Goal: Information Seeking & Learning: Learn about a topic

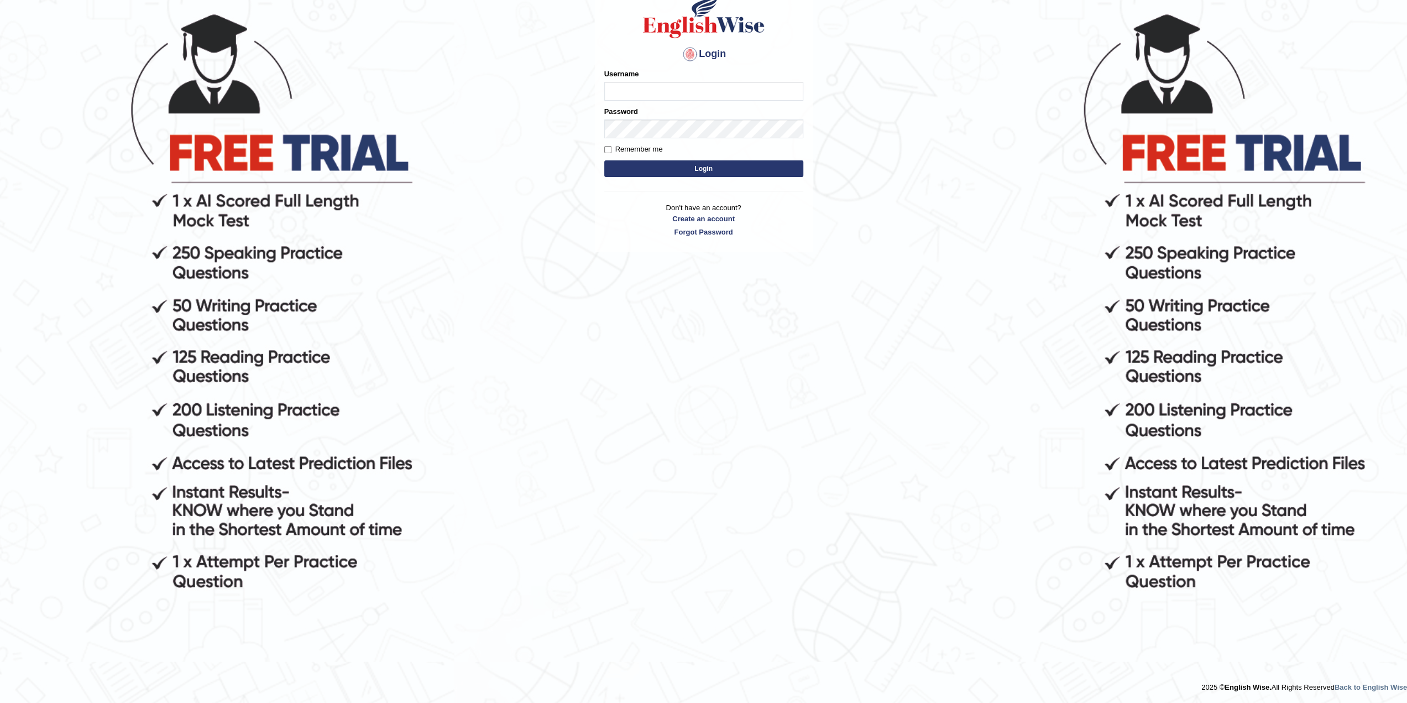
scroll to position [129, 0]
click at [687, 221] on link "Create an account" at bounding box center [703, 219] width 199 height 11
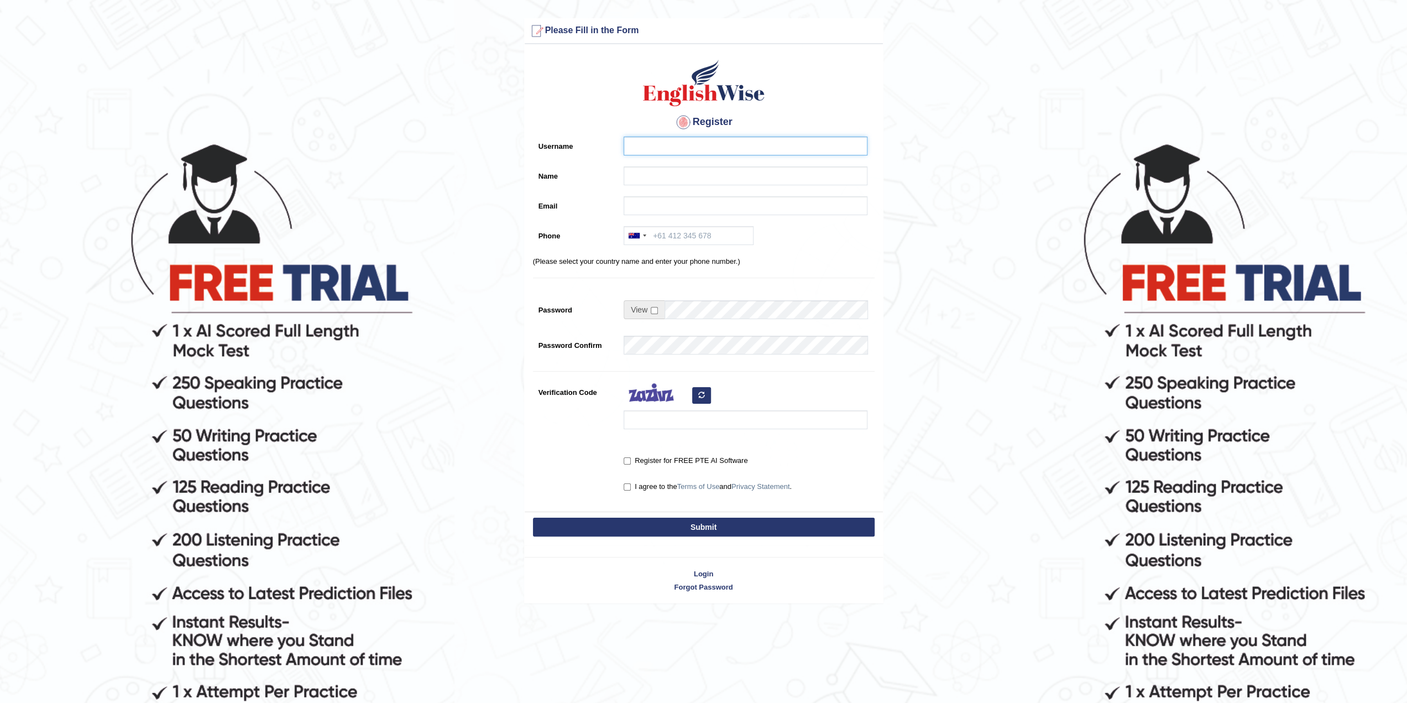
click at [662, 154] on input "Username" at bounding box center [746, 146] width 244 height 19
click at [668, 229] on input "Phone" at bounding box center [689, 235] width 130 height 19
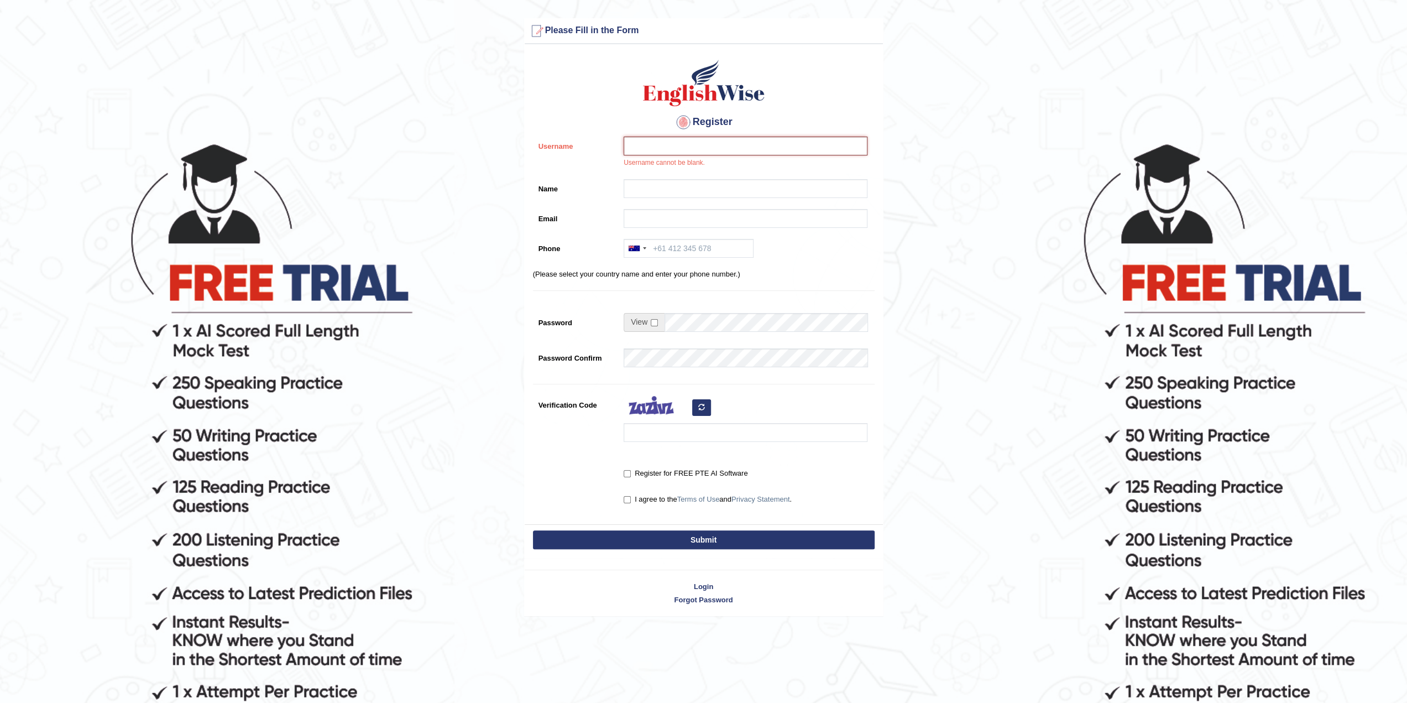
click at [675, 149] on input "Username" at bounding box center [746, 146] width 244 height 19
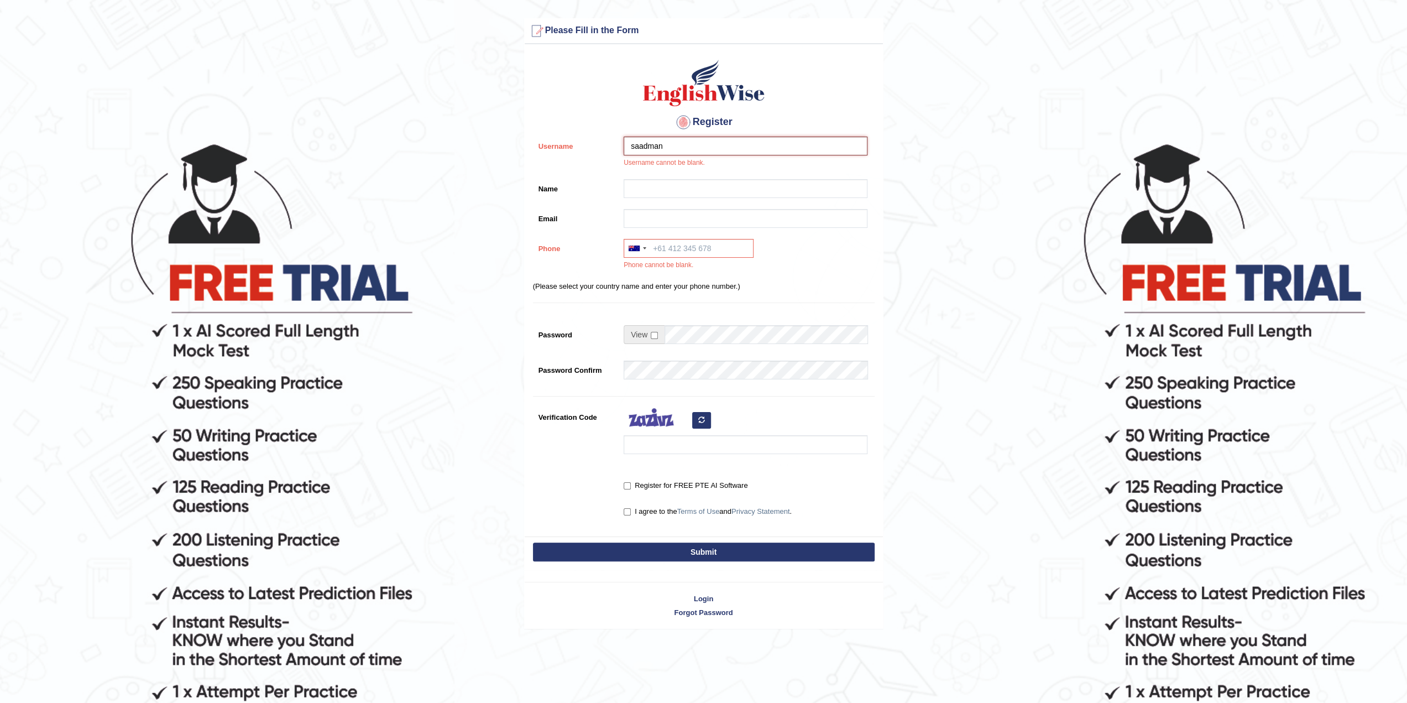
type input "saadman"
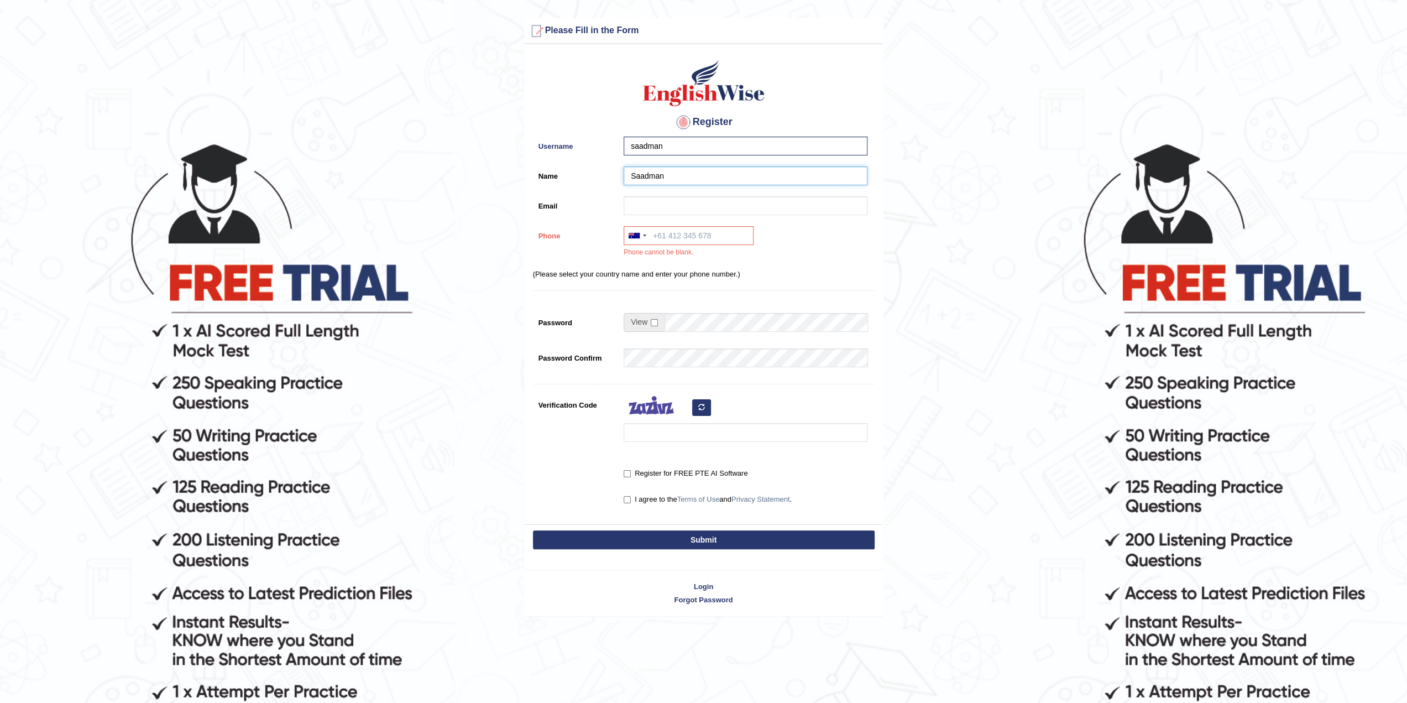
type input "Saadman"
type input "saadmankr@gmail.com"
click at [698, 228] on input "Phone" at bounding box center [689, 235] width 130 height 19
type input "+61449974933"
click at [733, 291] on div "Register Username saadman Name Saadman Email saadmankr@gmail.com Phone Australi…" at bounding box center [704, 287] width 358 height 474
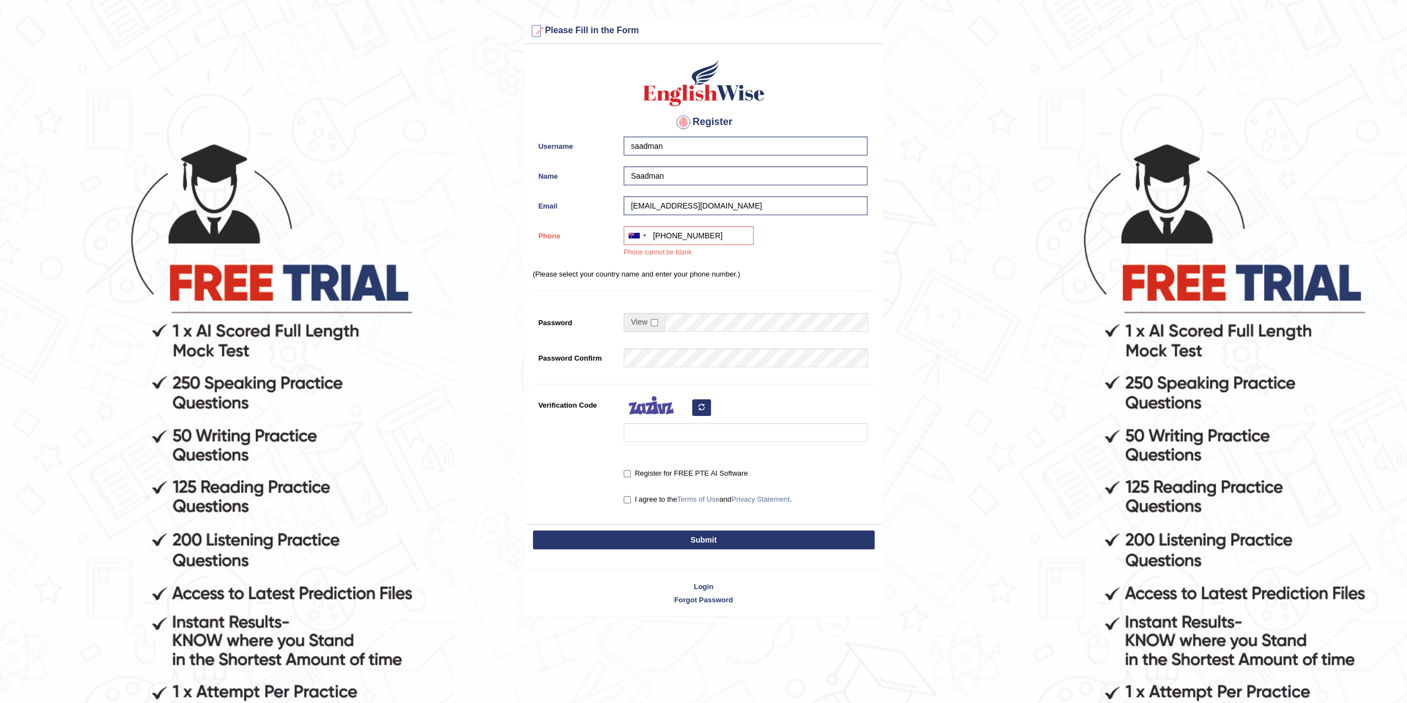
click at [679, 246] on div "Australia +61 India (भारत) +91 New Zealand +64 United States +1 Canada +1 Unite…" at bounding box center [742, 244] width 249 height 37
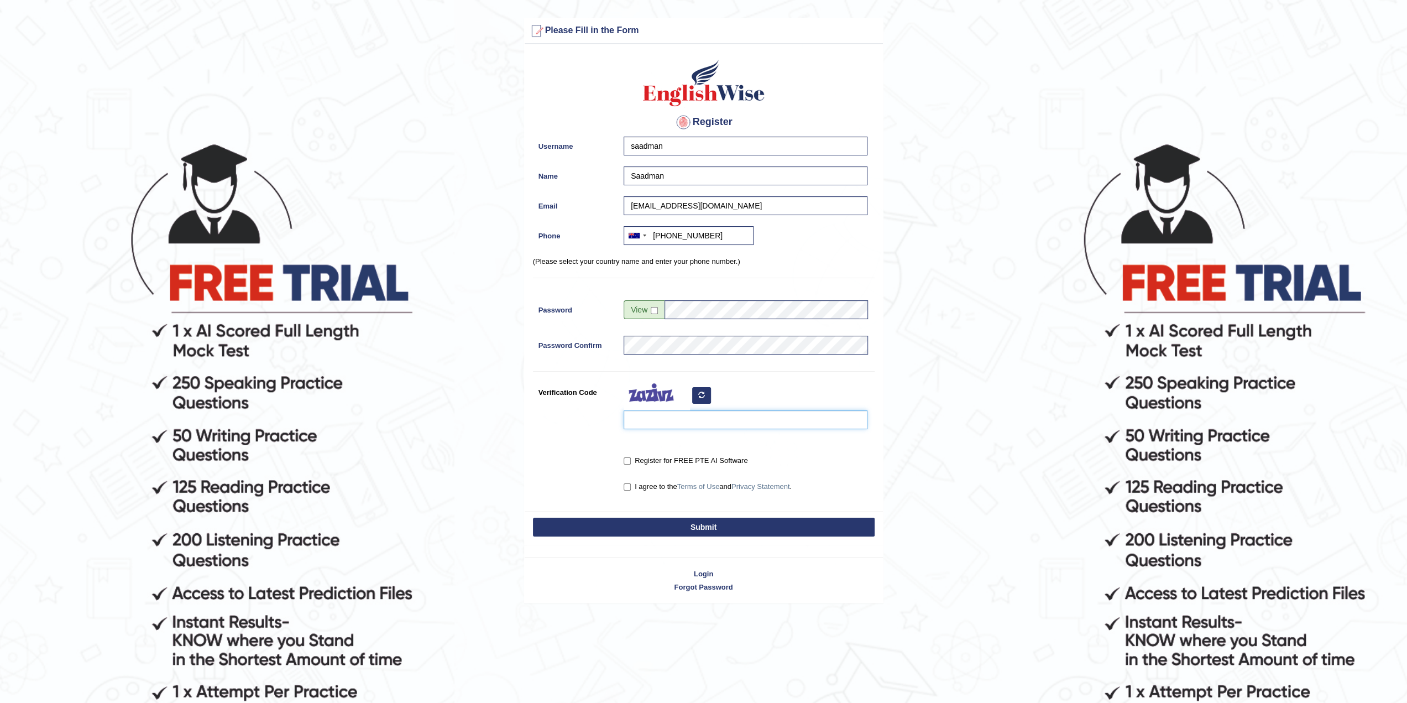
click at [679, 416] on input "Verification Code" at bounding box center [746, 419] width 244 height 19
type input "gImepew"
click at [629, 462] on input "Register for FREE PTE AI Software" at bounding box center [627, 460] width 7 height 7
checkbox input "true"
click at [626, 487] on input "I agree to the Terms of Use and Privacy Statement ." at bounding box center [627, 486] width 7 height 7
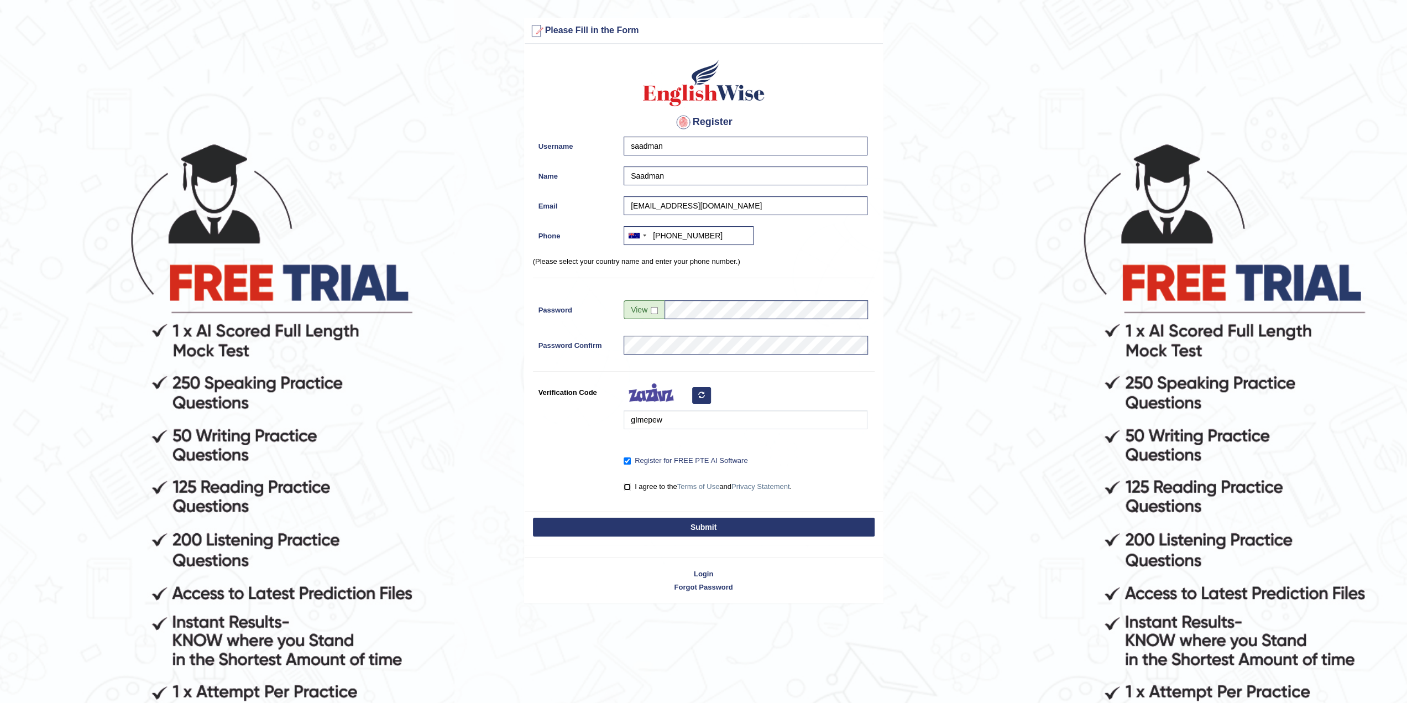
checkbox input "true"
click at [632, 518] on button "Submit" at bounding box center [704, 527] width 342 height 19
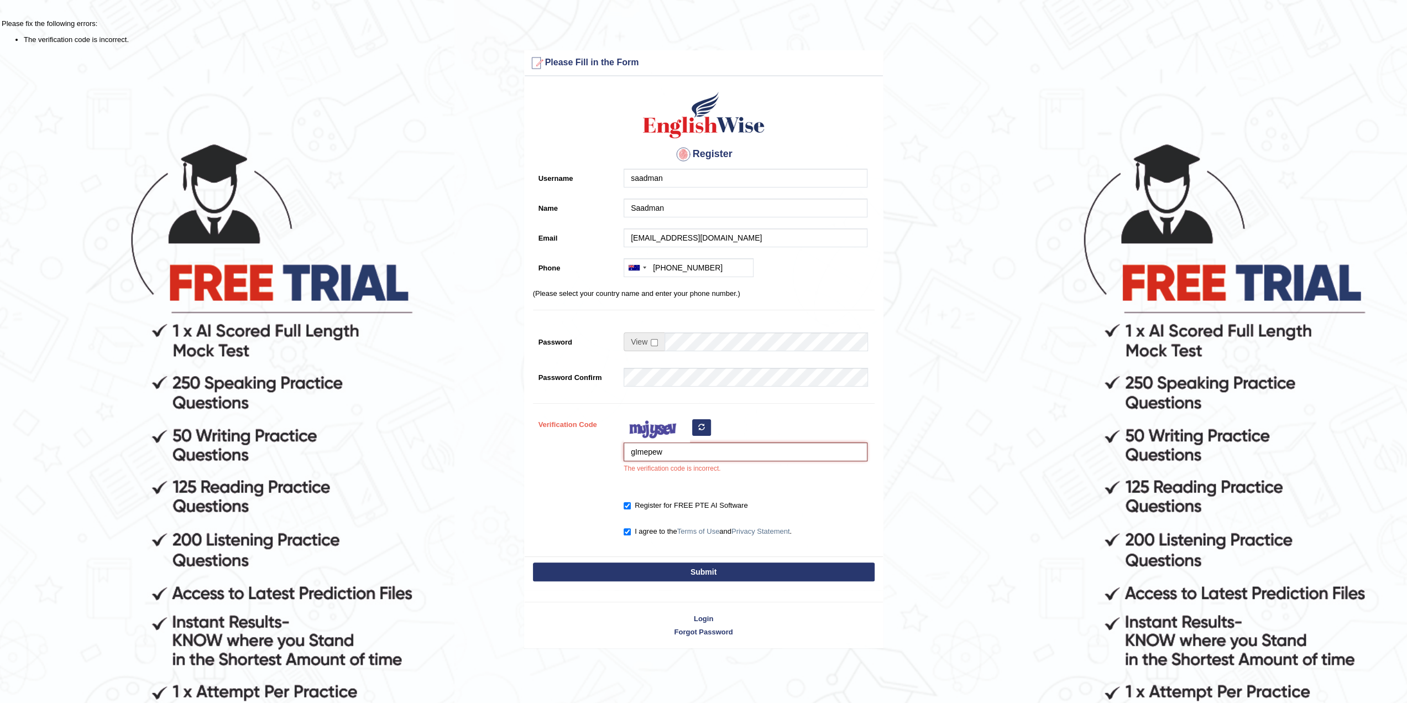
click at [668, 451] on input "gImepew" at bounding box center [746, 451] width 244 height 19
click at [638, 451] on input "gImepew" at bounding box center [746, 451] width 244 height 19
type input "gimepew"
click at [709, 565] on button "Submit" at bounding box center [704, 571] width 342 height 19
type input "+61449974933"
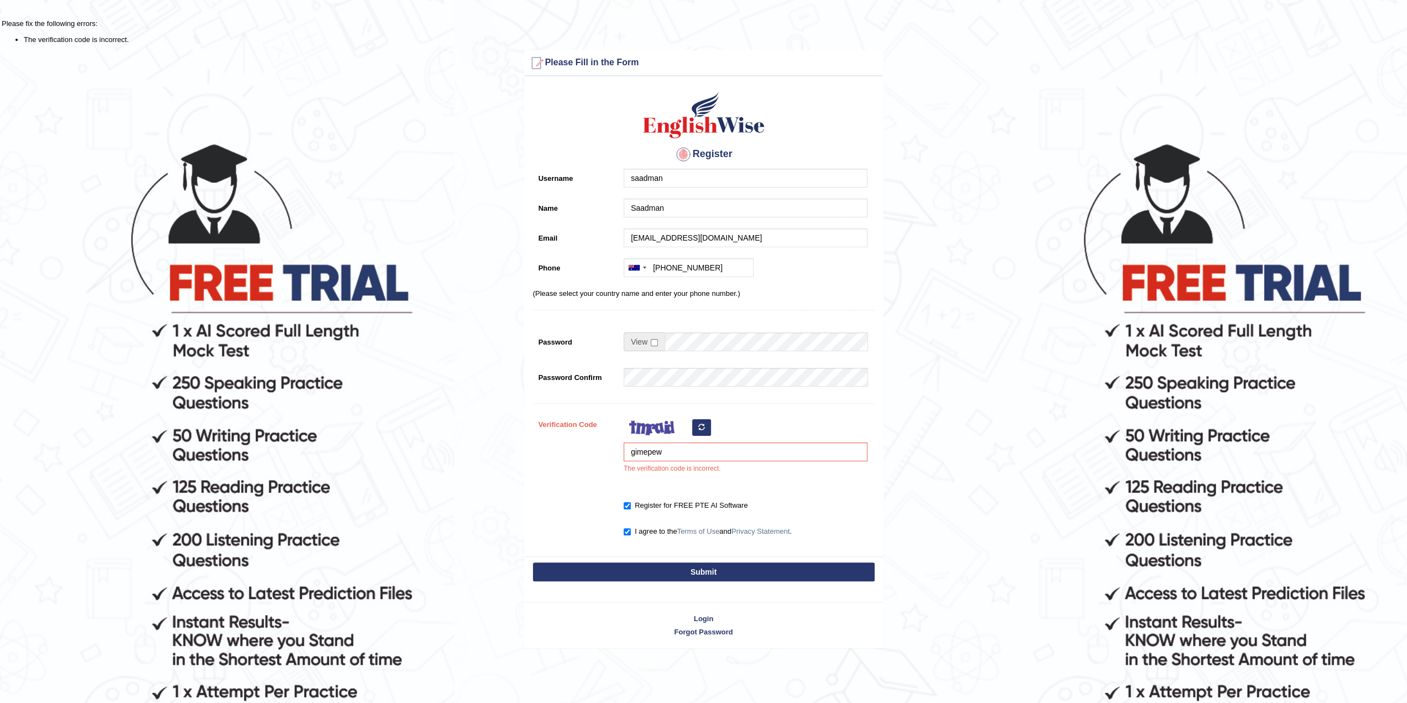
click at [708, 425] on button "button" at bounding box center [701, 427] width 19 height 17
drag, startPoint x: 685, startPoint y: 456, endPoint x: 536, endPoint y: 451, distance: 148.8
click at [536, 451] on div "Verification Code gimepew The verification code is incorrect." at bounding box center [704, 447] width 342 height 65
type input "rekigo"
click at [596, 567] on button "Submit" at bounding box center [704, 571] width 342 height 19
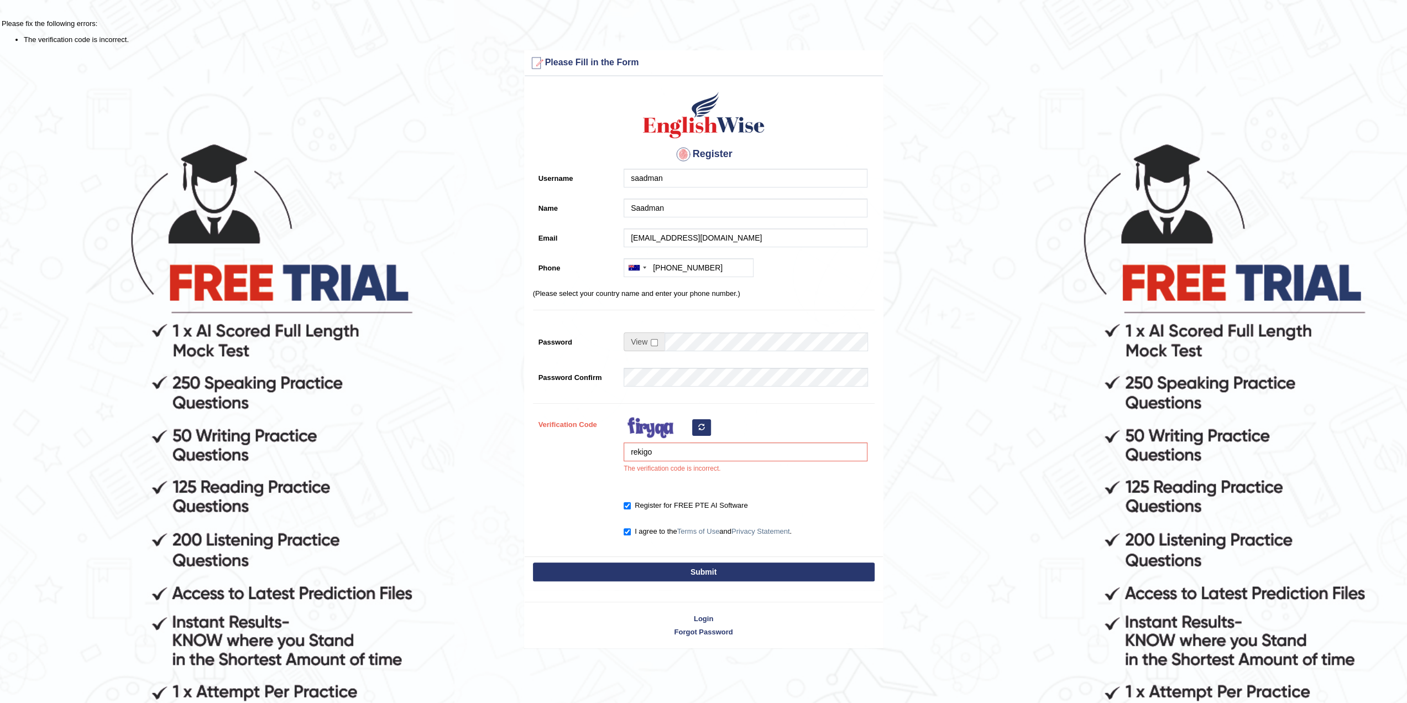
type input "+61449974933"
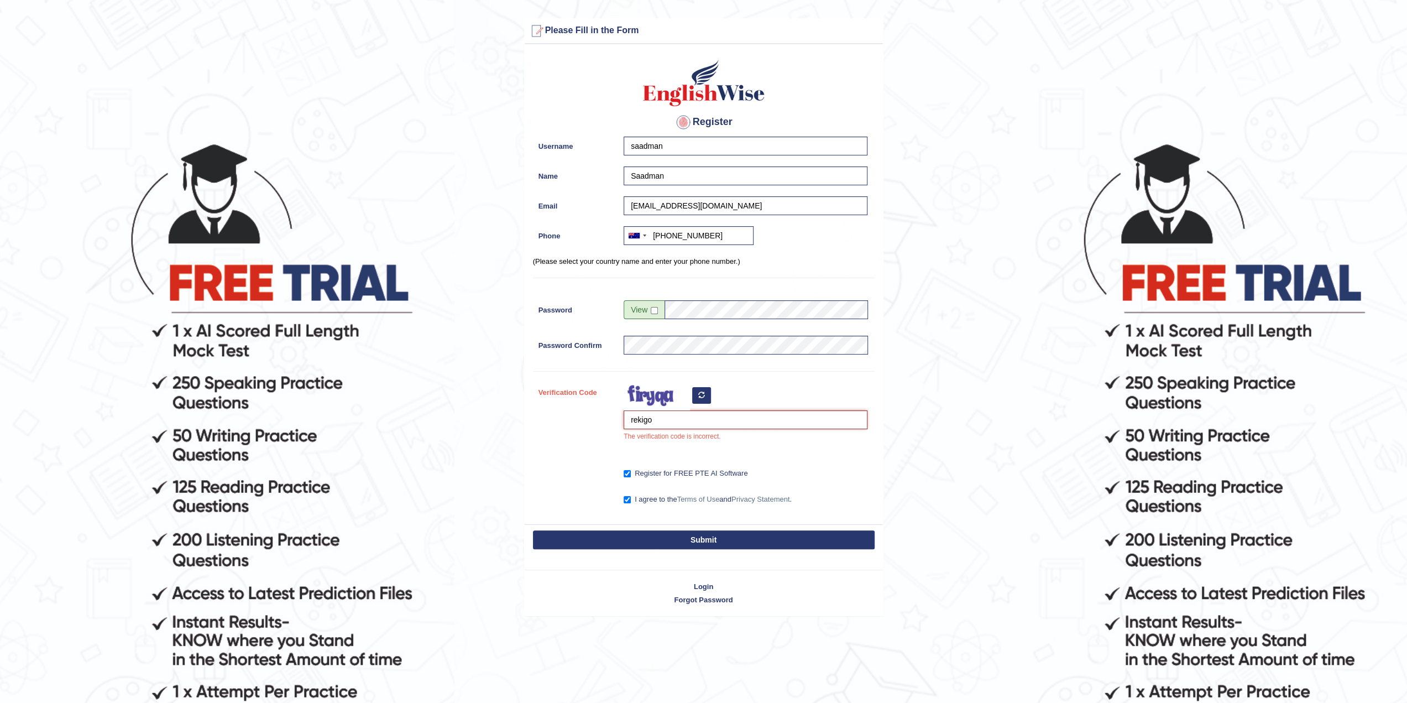
click at [702, 410] on input "rekigo" at bounding box center [746, 419] width 244 height 19
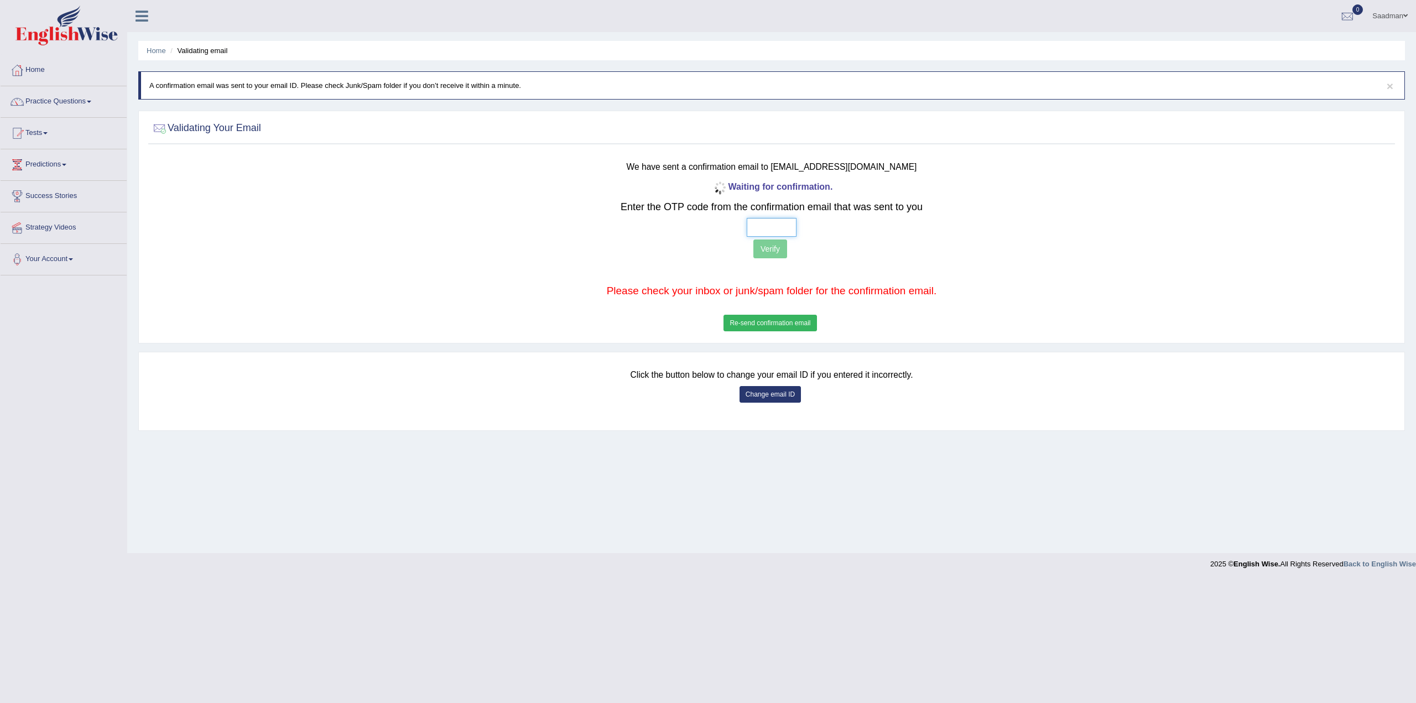
click at [747, 225] on input "text" at bounding box center [771, 227] width 50 height 19
type input "6 3 2 1"
click at [769, 249] on button "Verify" at bounding box center [770, 248] width 34 height 19
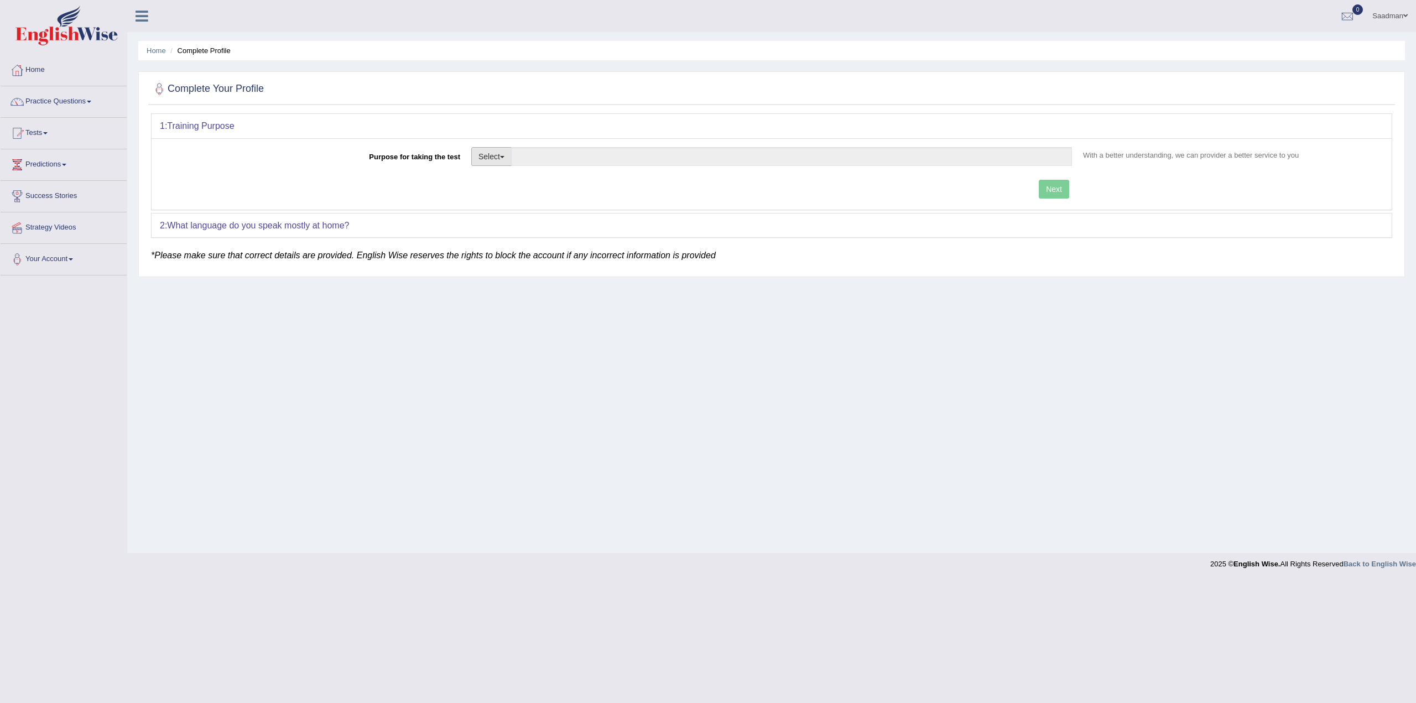
click at [505, 158] on button "Select" at bounding box center [491, 156] width 40 height 19
click at [489, 226] on link "Other" at bounding box center [521, 223] width 98 height 14
click at [617, 160] on input "Purpose for taking the test" at bounding box center [791, 156] width 561 height 19
click at [500, 159] on button "Select" at bounding box center [491, 156] width 40 height 19
click at [482, 195] on link "Permanent Residency" at bounding box center [521, 194] width 98 height 14
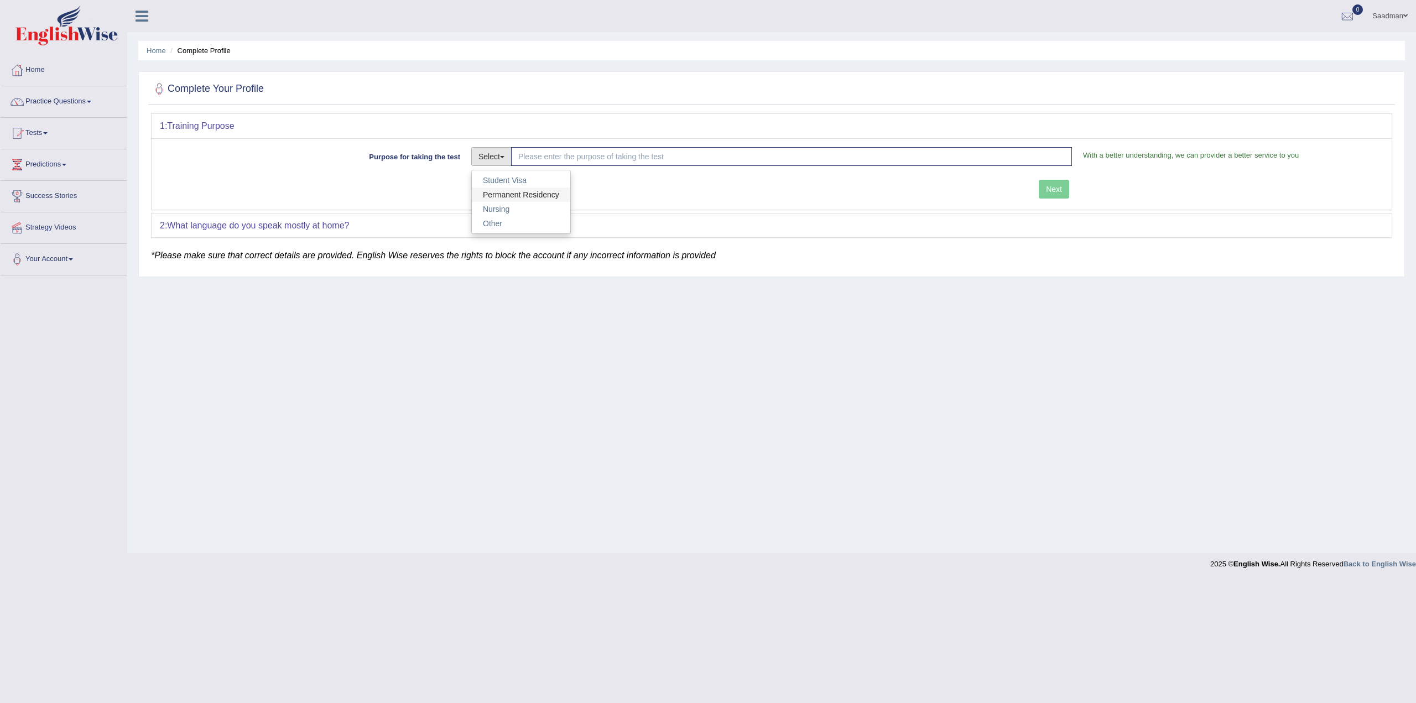
type input "Permanent Residency"
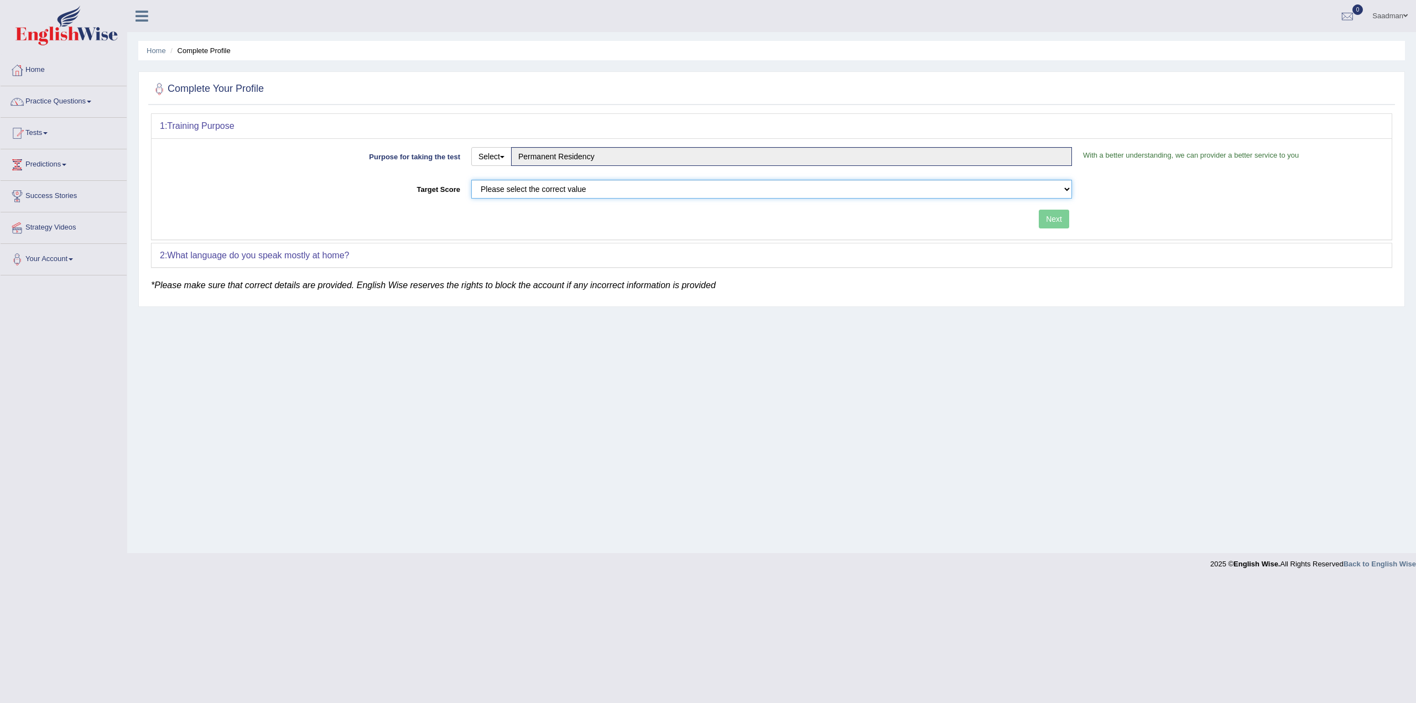
click at [627, 186] on select "Please select the correct value 50 (6 bands) 58 (6.5 bands) 65 (7 bands) 79 (8 …" at bounding box center [771, 189] width 600 height 19
select select "79"
click at [471, 180] on select "Please select the correct value 50 (6 bands) 58 (6.5 bands) 65 (7 bands) 79 (8 …" at bounding box center [771, 189] width 600 height 19
click at [594, 228] on div "Next" at bounding box center [618, 221] width 917 height 22
click at [1054, 211] on button "Next" at bounding box center [1053, 219] width 30 height 19
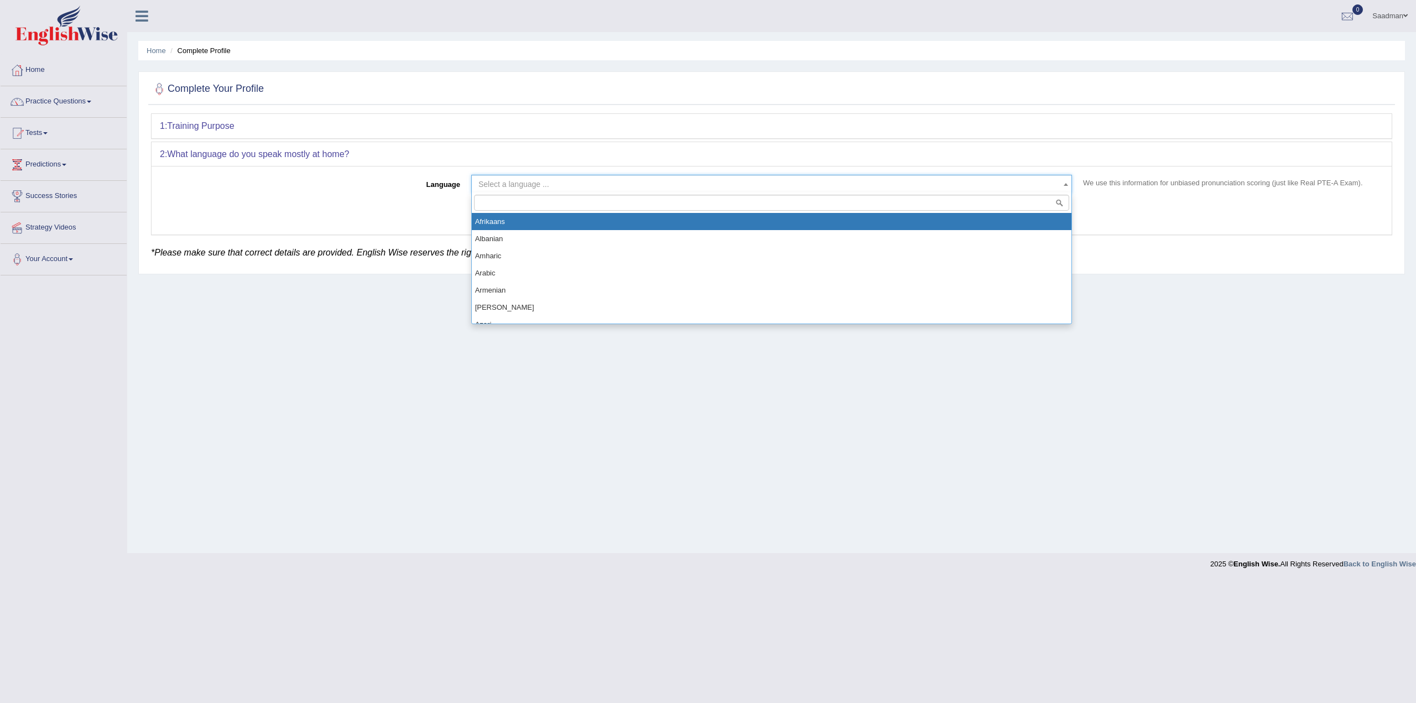
click at [544, 181] on span "Select a language ..." at bounding box center [513, 184] width 71 height 9
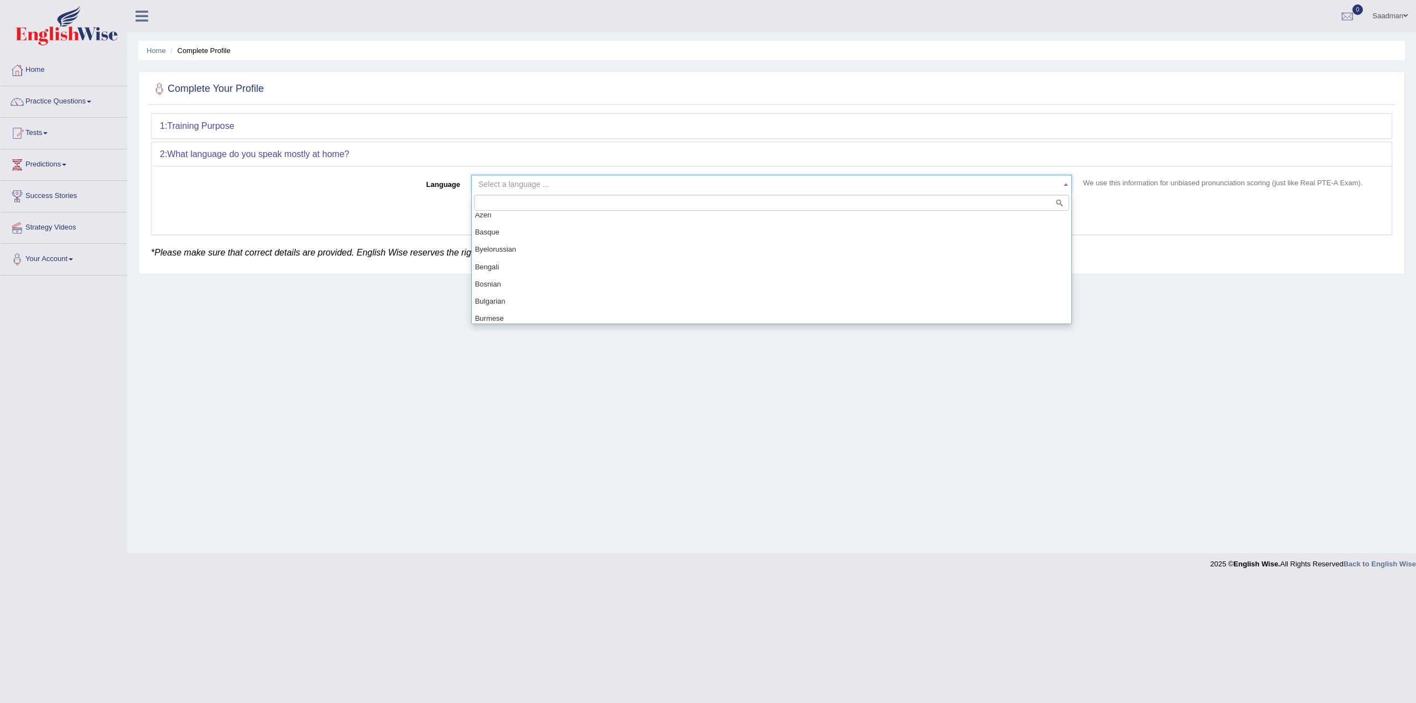
scroll to position [111, 0]
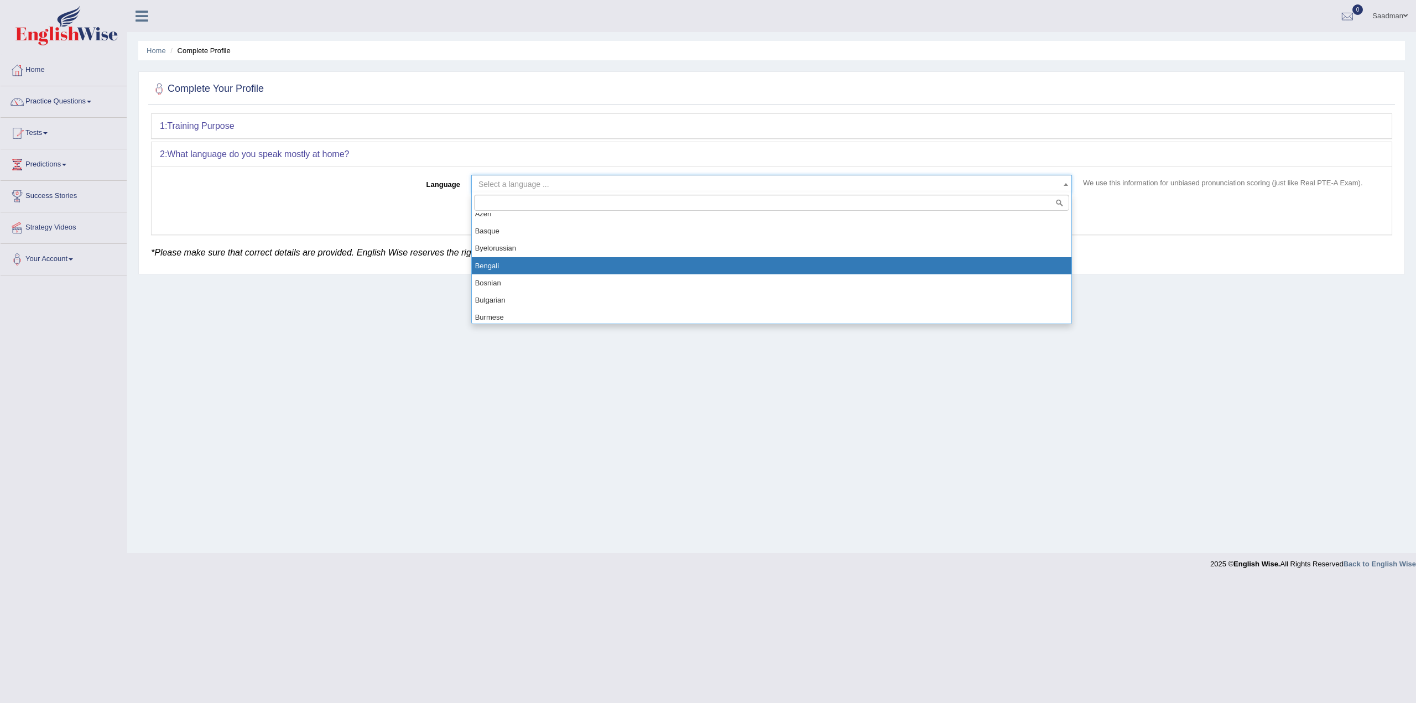
select select "Bengali"
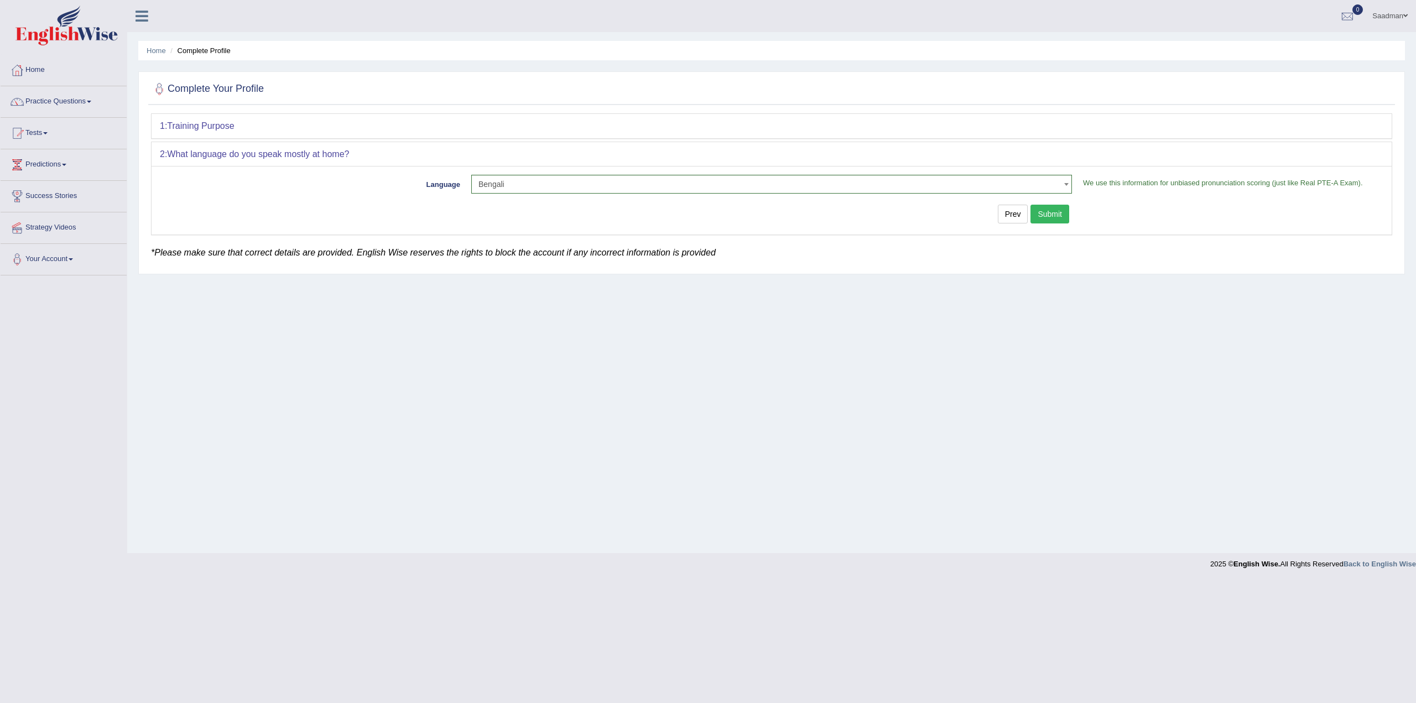
click at [1041, 211] on button "Submit" at bounding box center [1049, 214] width 39 height 19
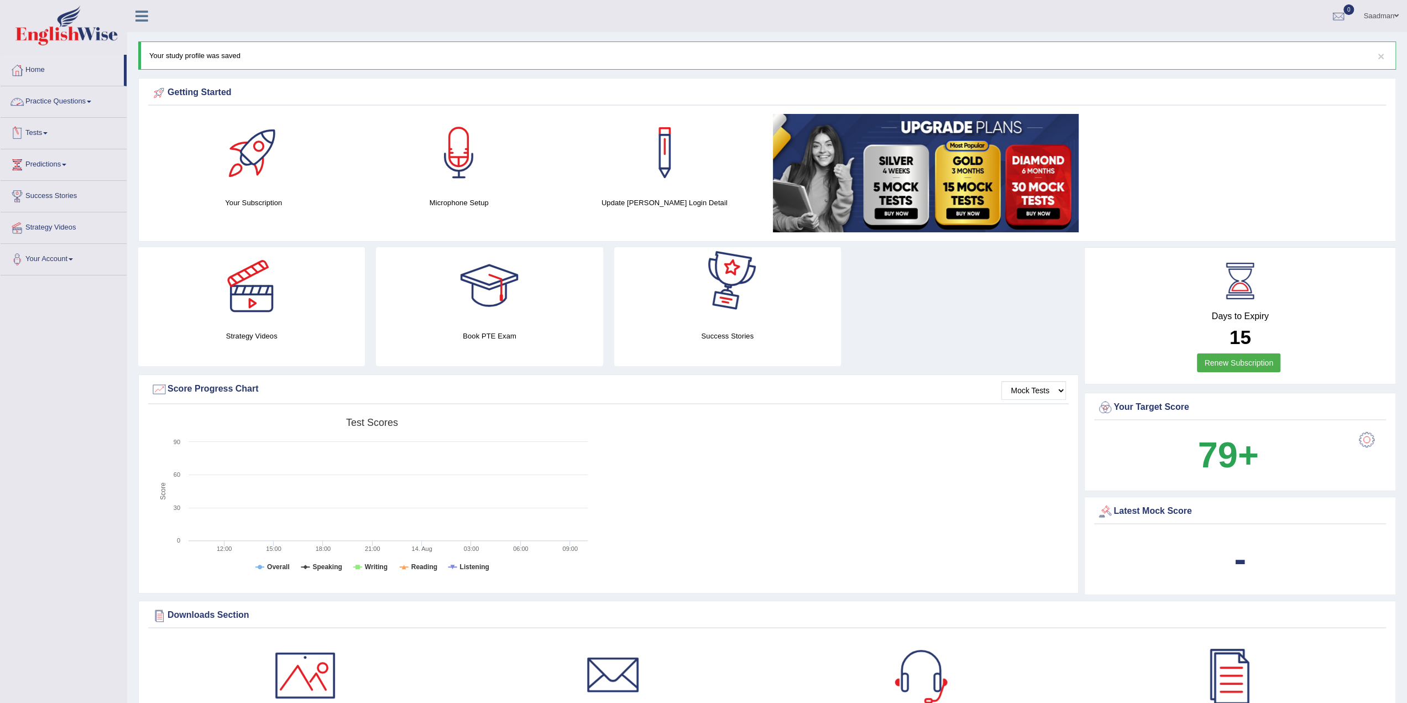
click at [42, 97] on link "Practice Questions" at bounding box center [64, 100] width 126 height 28
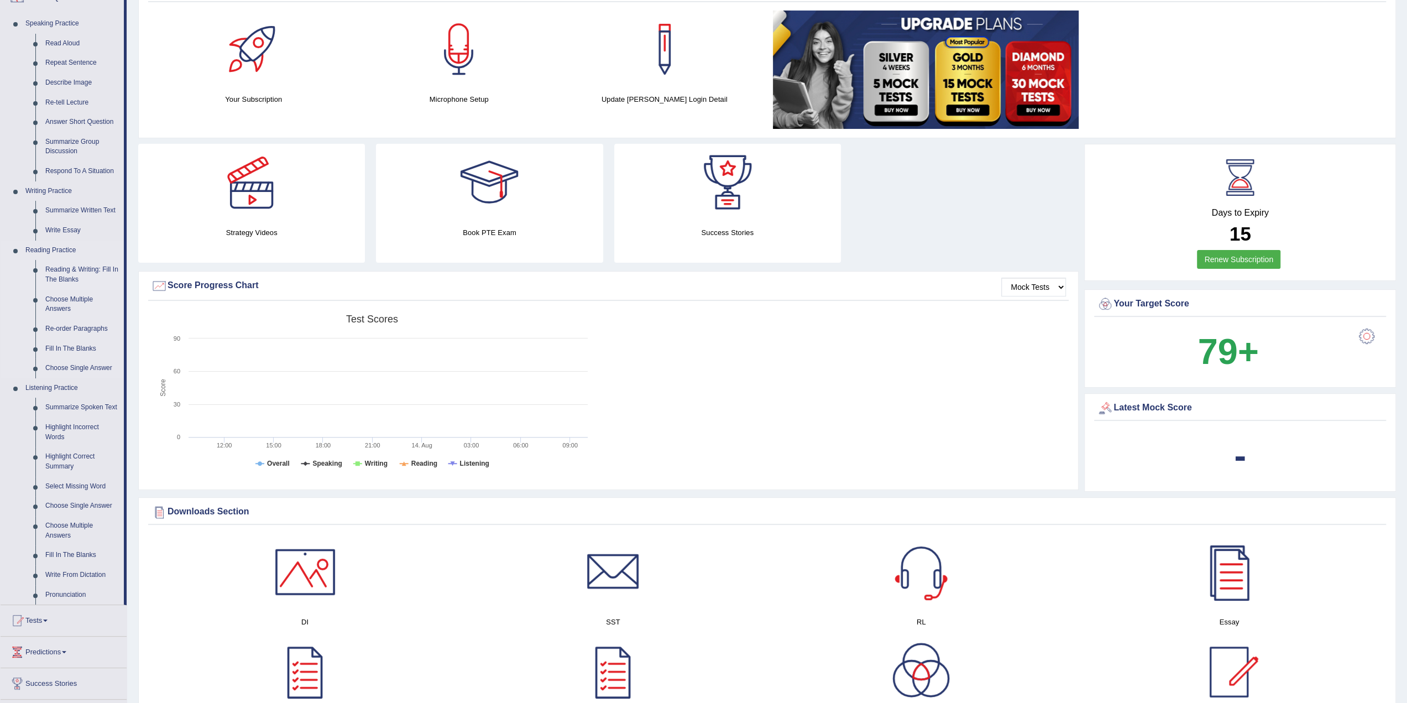
scroll to position [166, 0]
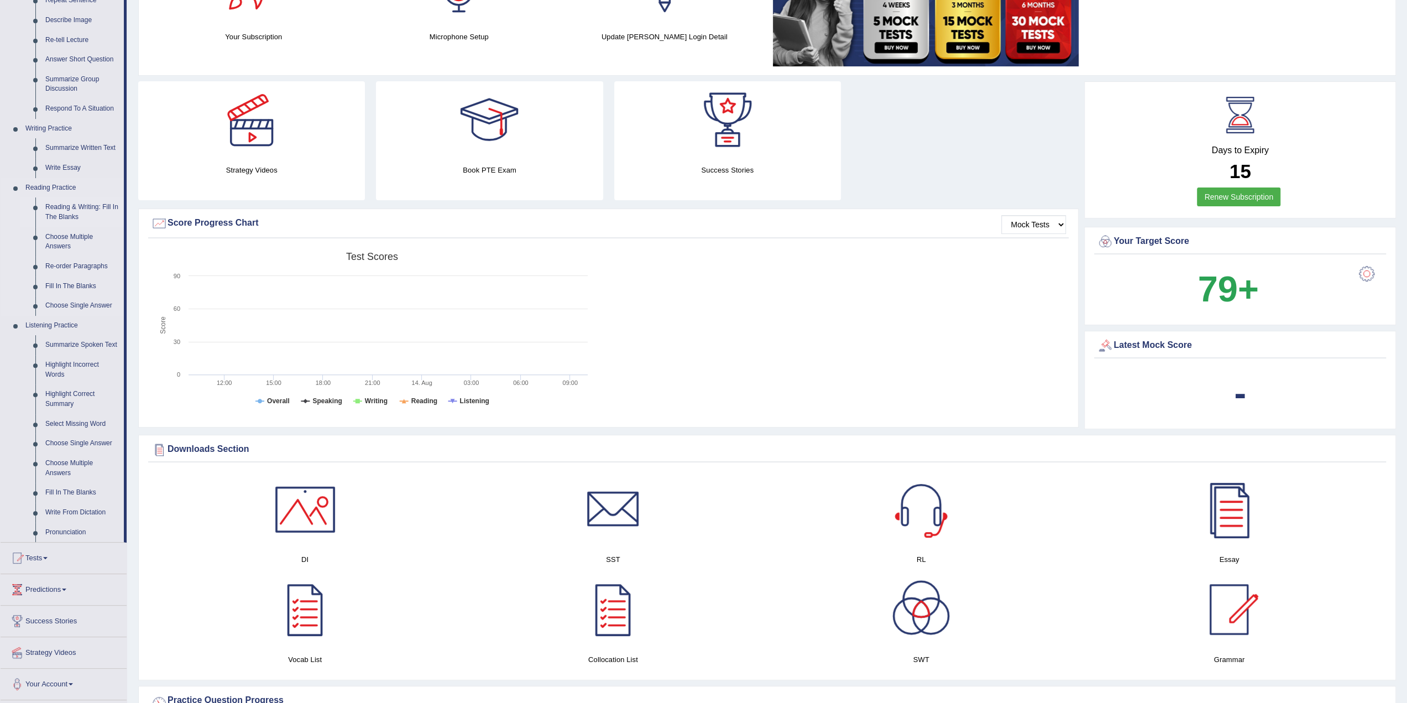
click at [54, 217] on link "Reading & Writing: Fill In The Blanks" at bounding box center [81, 211] width 83 height 29
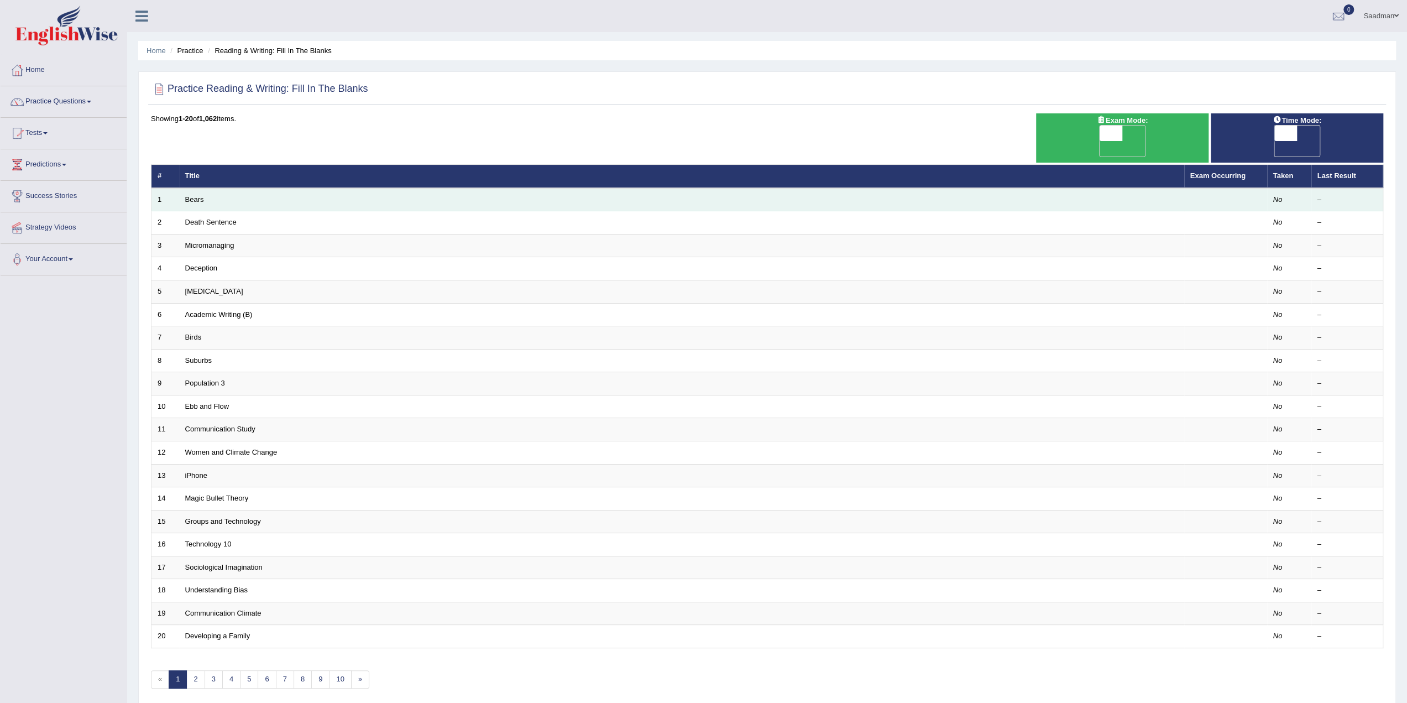
click at [299, 188] on td "Bears" at bounding box center [681, 199] width 1005 height 23
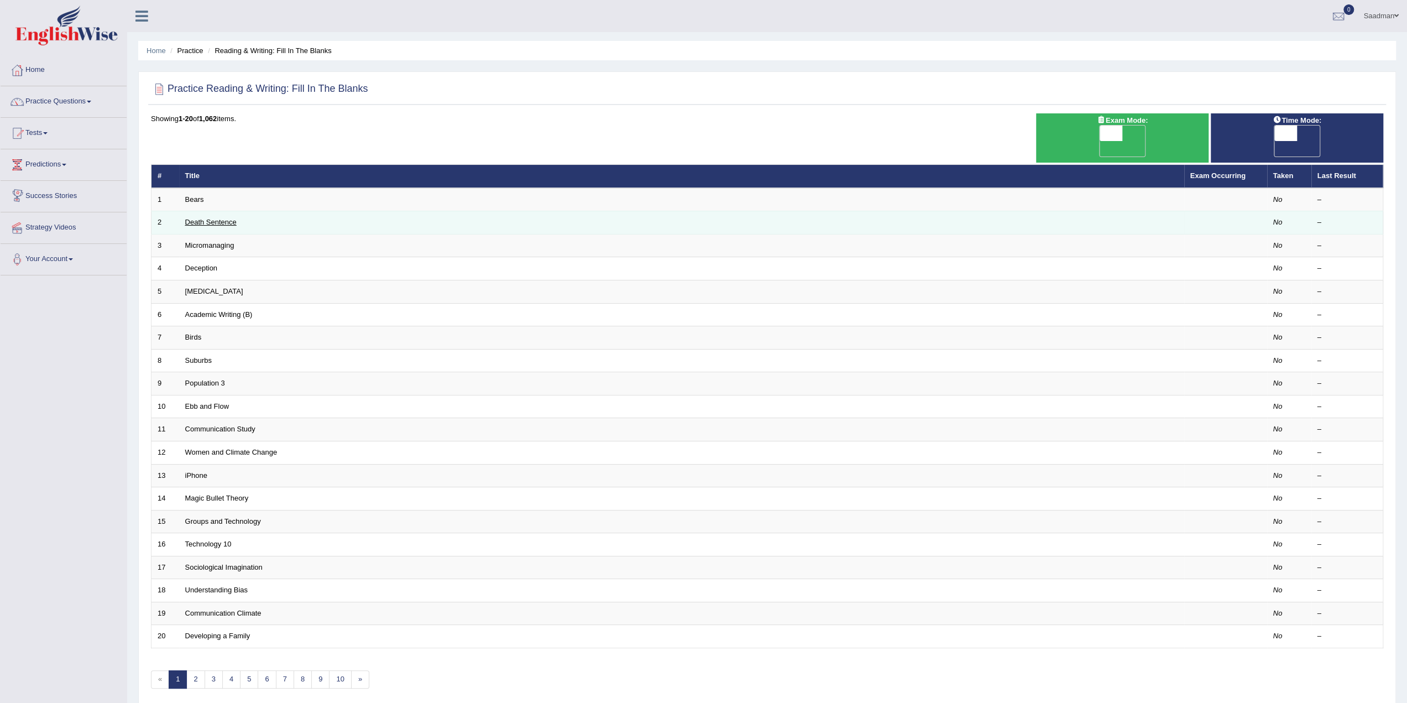
click at [197, 218] on link "Death Sentence" at bounding box center [210, 222] width 51 height 8
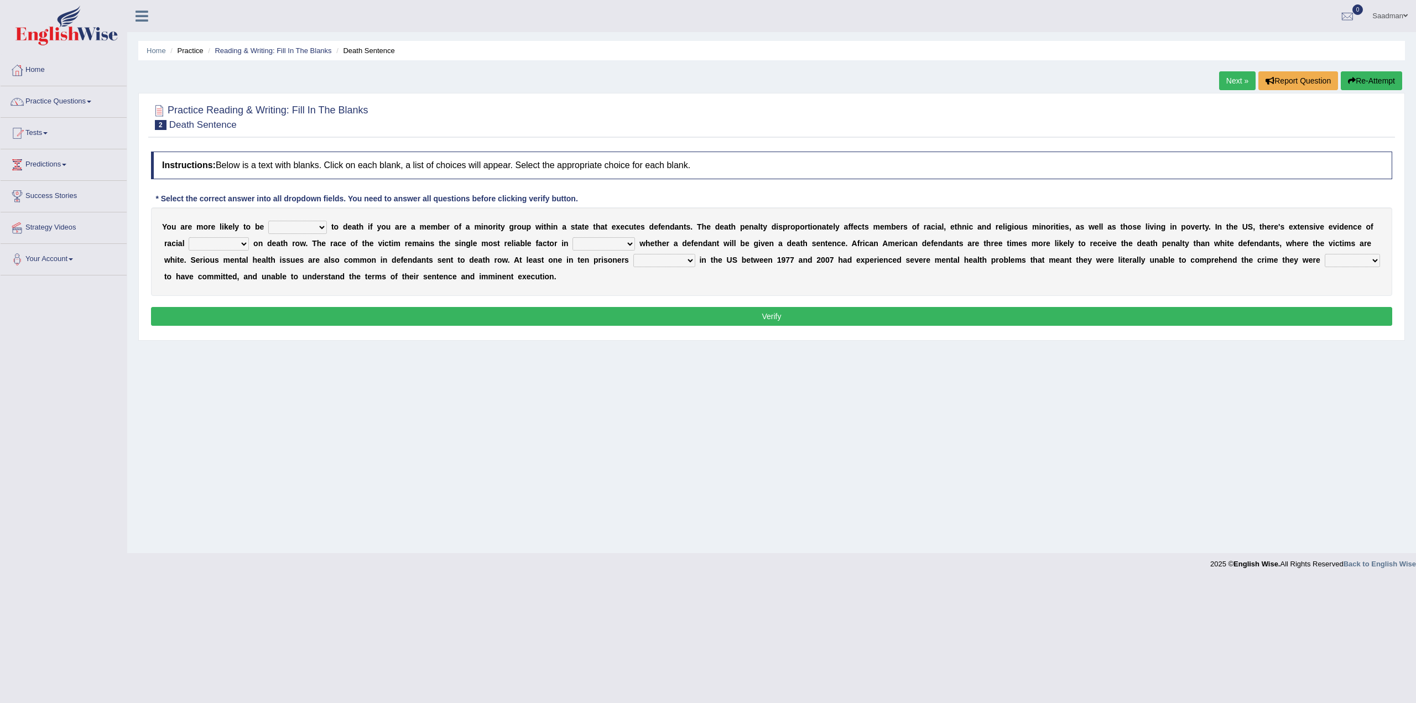
click at [268, 225] on select "penalized blamed complained sentenced" at bounding box center [297, 227] width 59 height 13
select select "penalized"
click at [268, 221] on select "penalized blamed complained sentenced" at bounding box center [297, 227] width 59 height 13
click at [41, 60] on link "Home" at bounding box center [64, 69] width 126 height 28
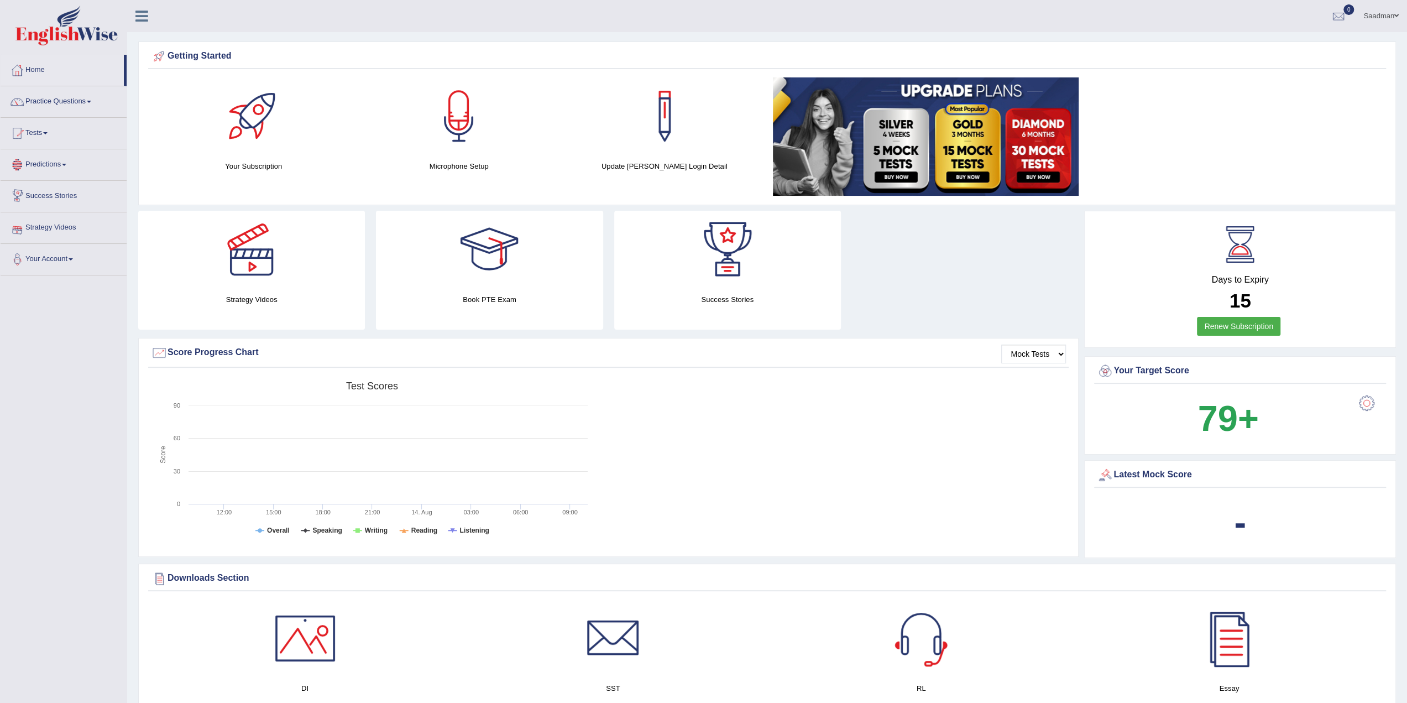
click at [41, 266] on link "Your Account" at bounding box center [64, 258] width 126 height 28
click at [41, 266] on link "Your Account" at bounding box center [62, 258] width 123 height 28
click at [87, 168] on link "Predictions" at bounding box center [64, 163] width 126 height 28
click at [87, 168] on link "Predictions" at bounding box center [62, 163] width 123 height 28
click at [37, 132] on link "Tests" at bounding box center [64, 132] width 126 height 28
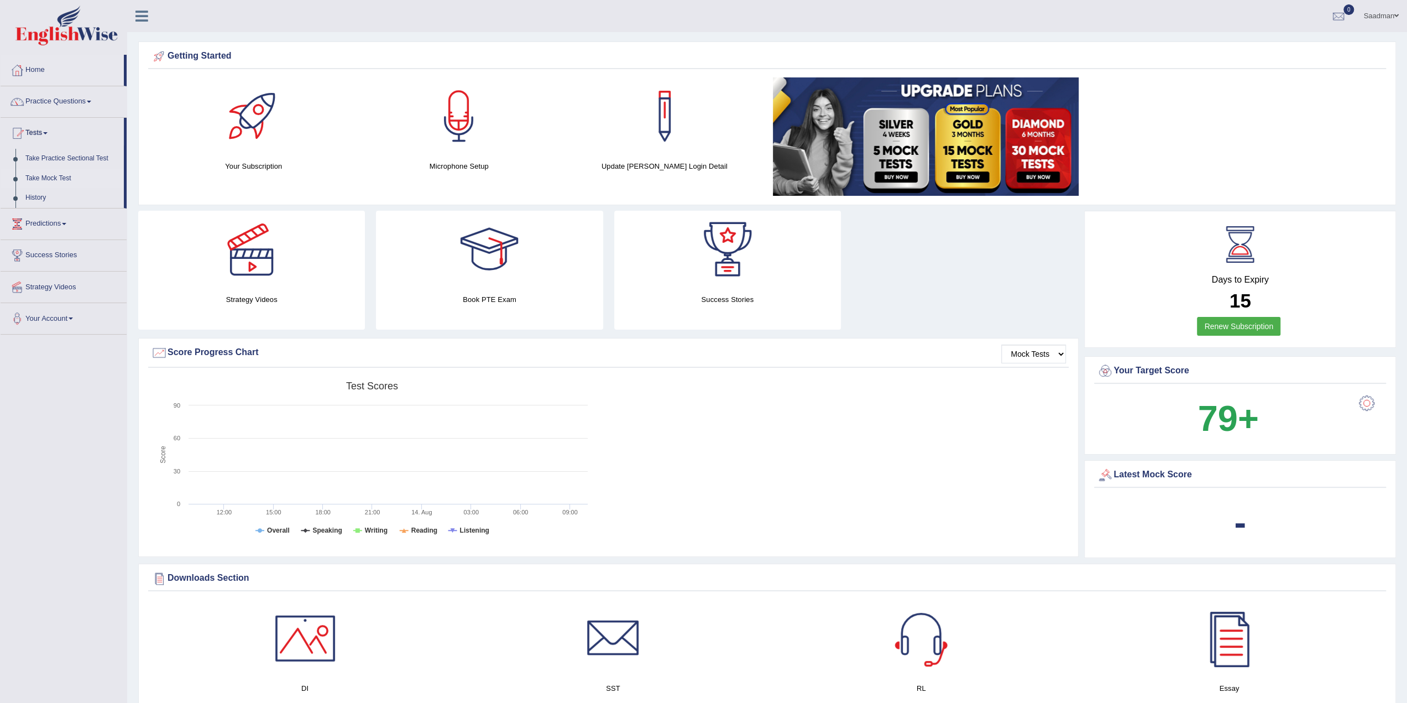
click at [39, 179] on link "Take Mock Test" at bounding box center [71, 179] width 103 height 20
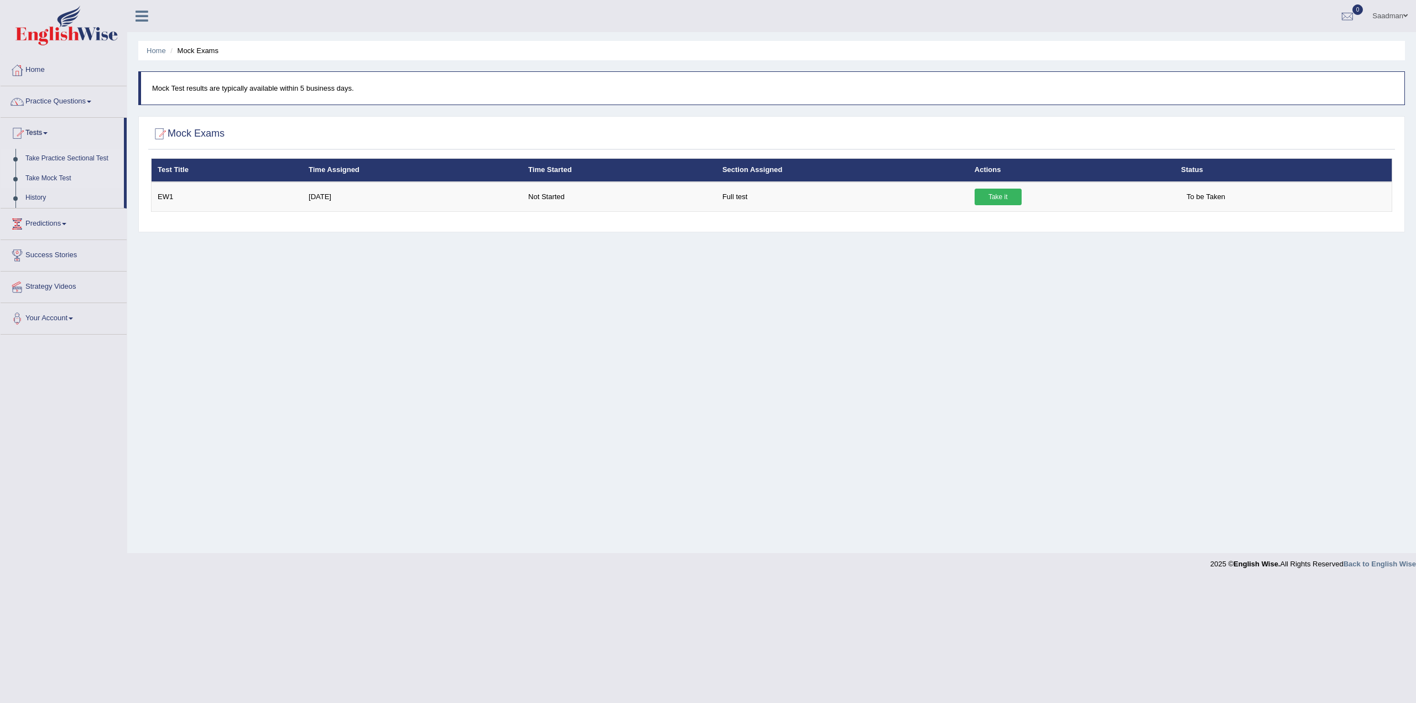
click at [71, 158] on link "Take Practice Sectional Test" at bounding box center [71, 159] width 103 height 20
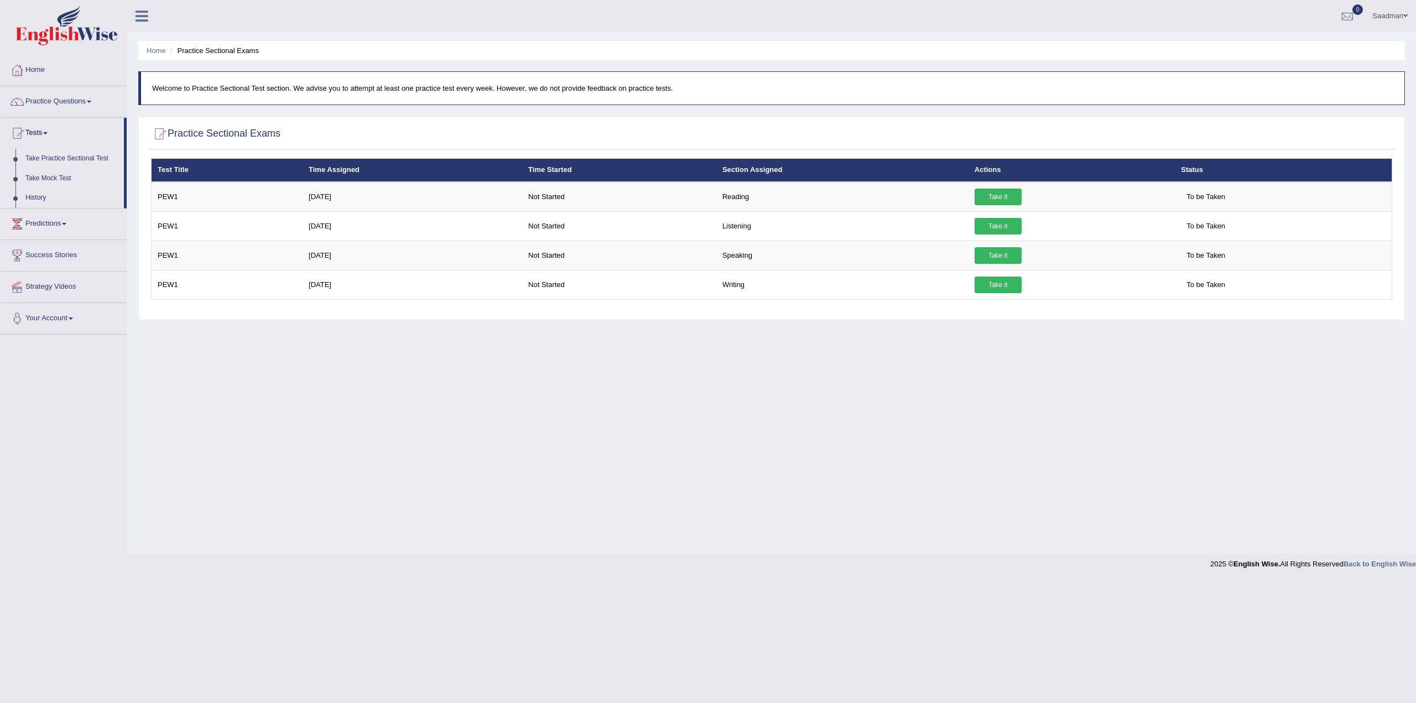
click at [28, 192] on link "History" at bounding box center [71, 198] width 103 height 20
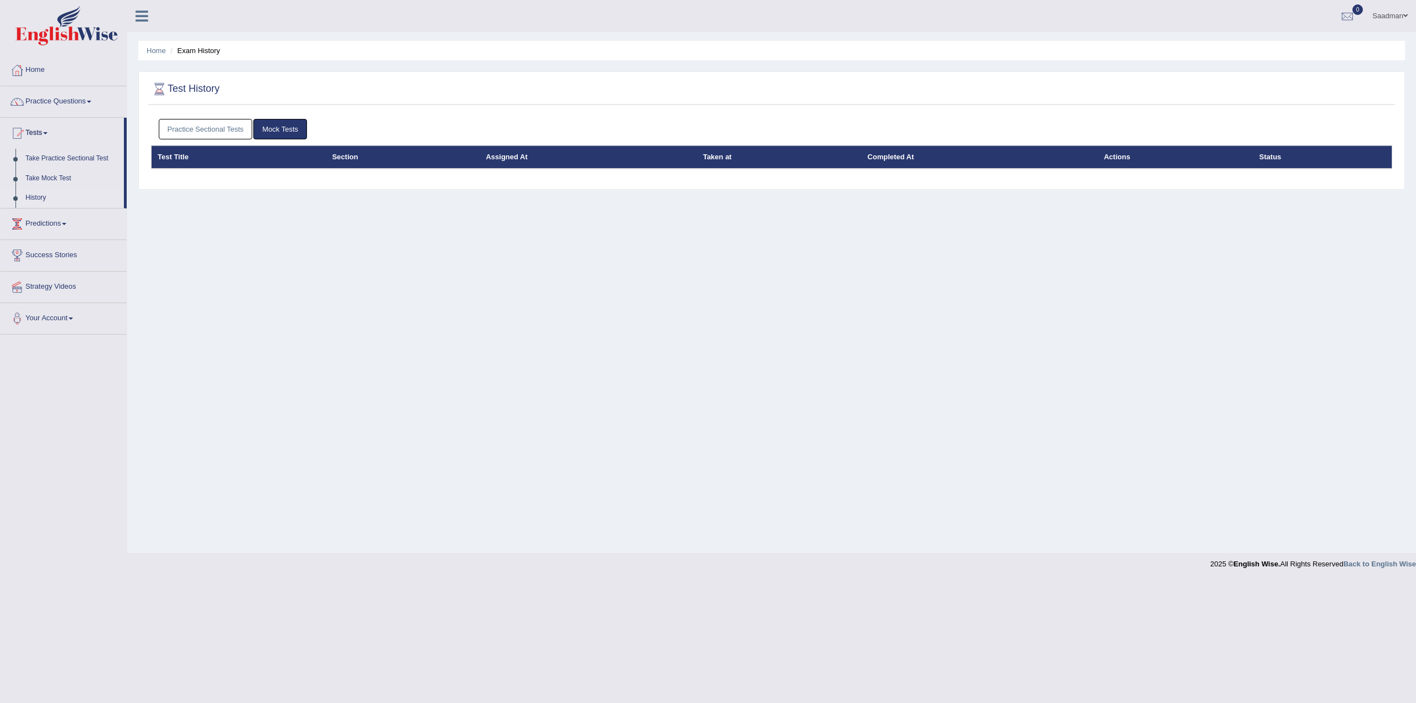
click at [36, 224] on link "Predictions" at bounding box center [64, 222] width 126 height 28
click at [53, 213] on link "Success Stories" at bounding box center [64, 215] width 126 height 28
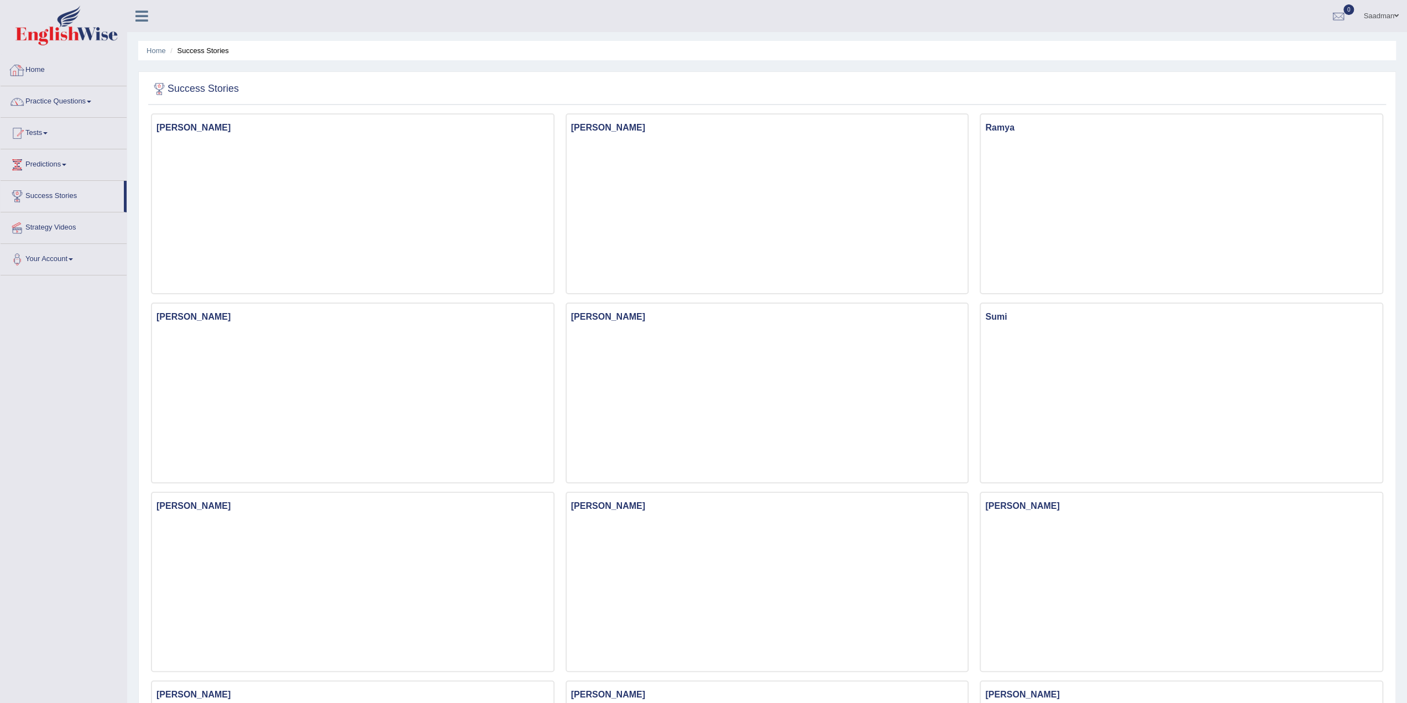
click at [59, 75] on link "Home" at bounding box center [64, 69] width 126 height 28
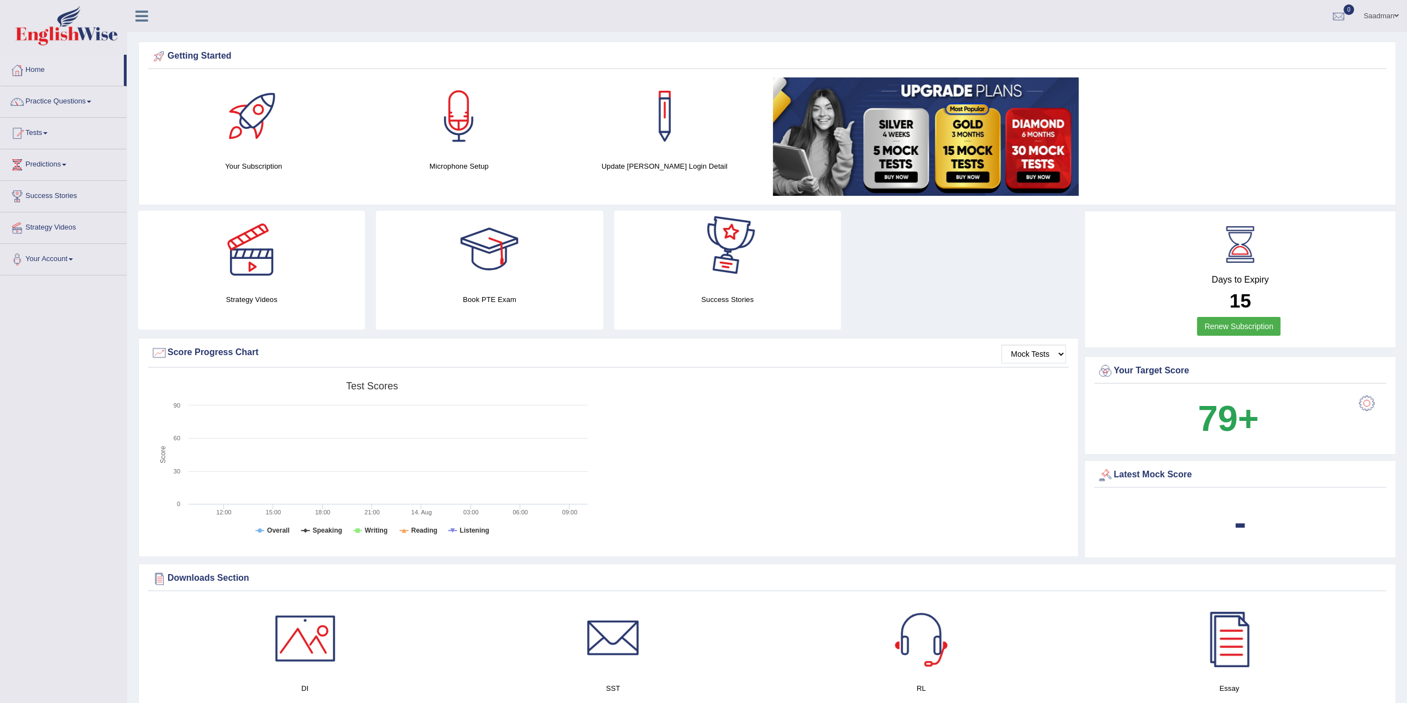
click at [1205, 324] on link "Renew Subscription" at bounding box center [1238, 326] width 83 height 19
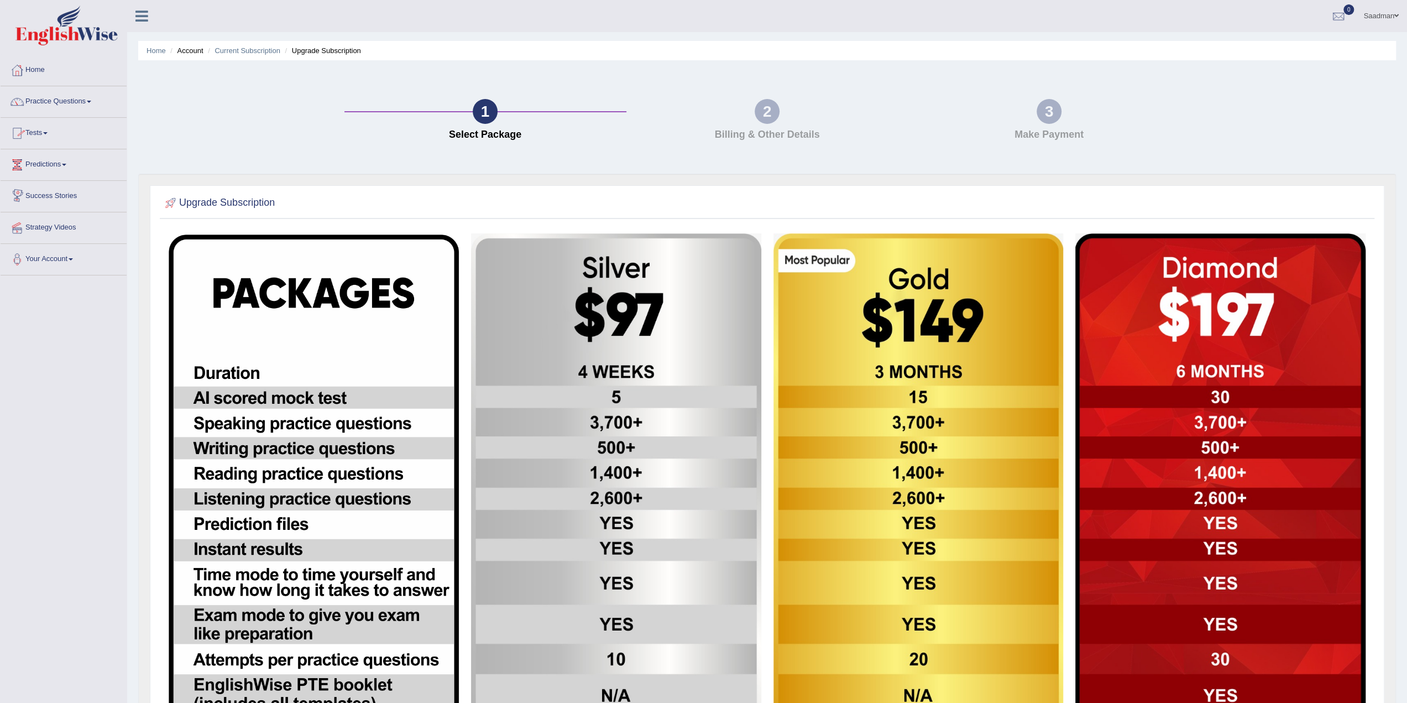
click at [37, 169] on link "Predictions" at bounding box center [64, 163] width 126 height 28
click at [39, 134] on link "Tests" at bounding box center [64, 132] width 126 height 28
click at [51, 102] on link "Practice Questions" at bounding box center [64, 100] width 126 height 28
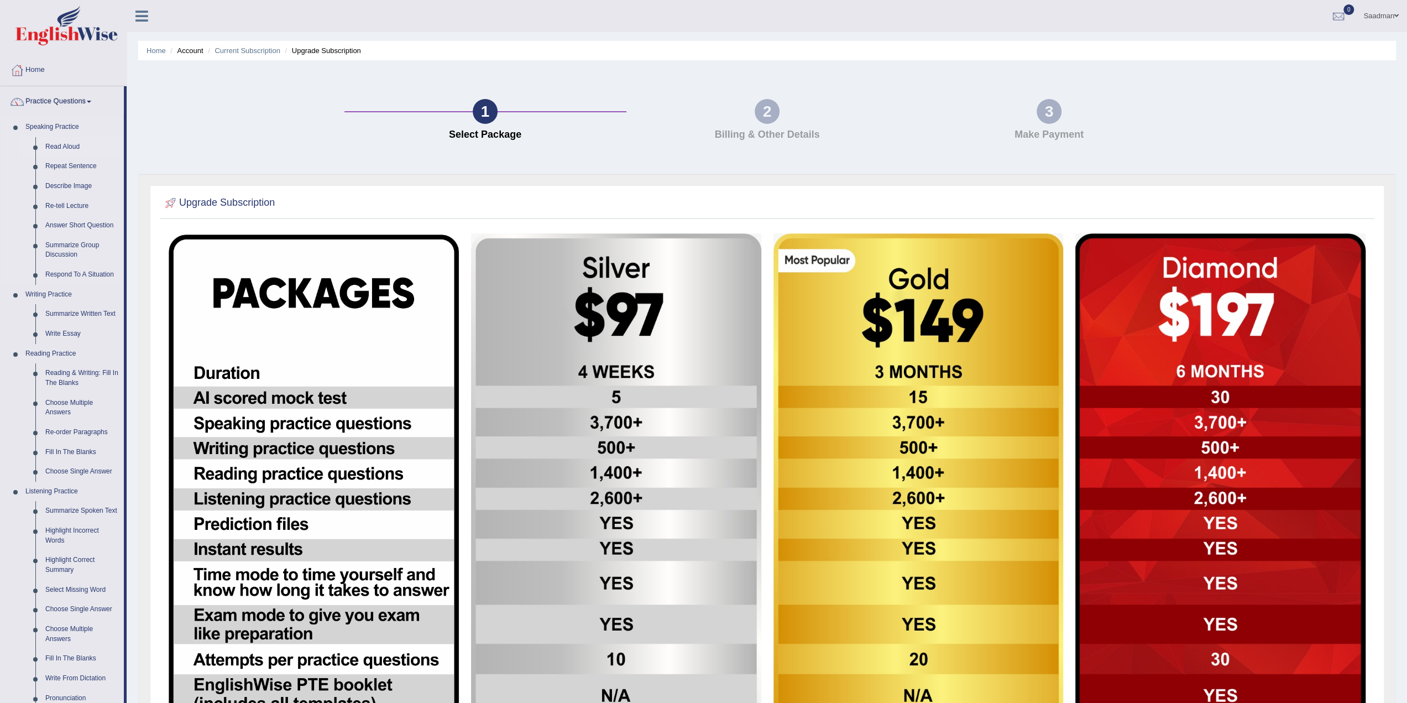
click at [65, 145] on link "Read Aloud" at bounding box center [81, 147] width 83 height 20
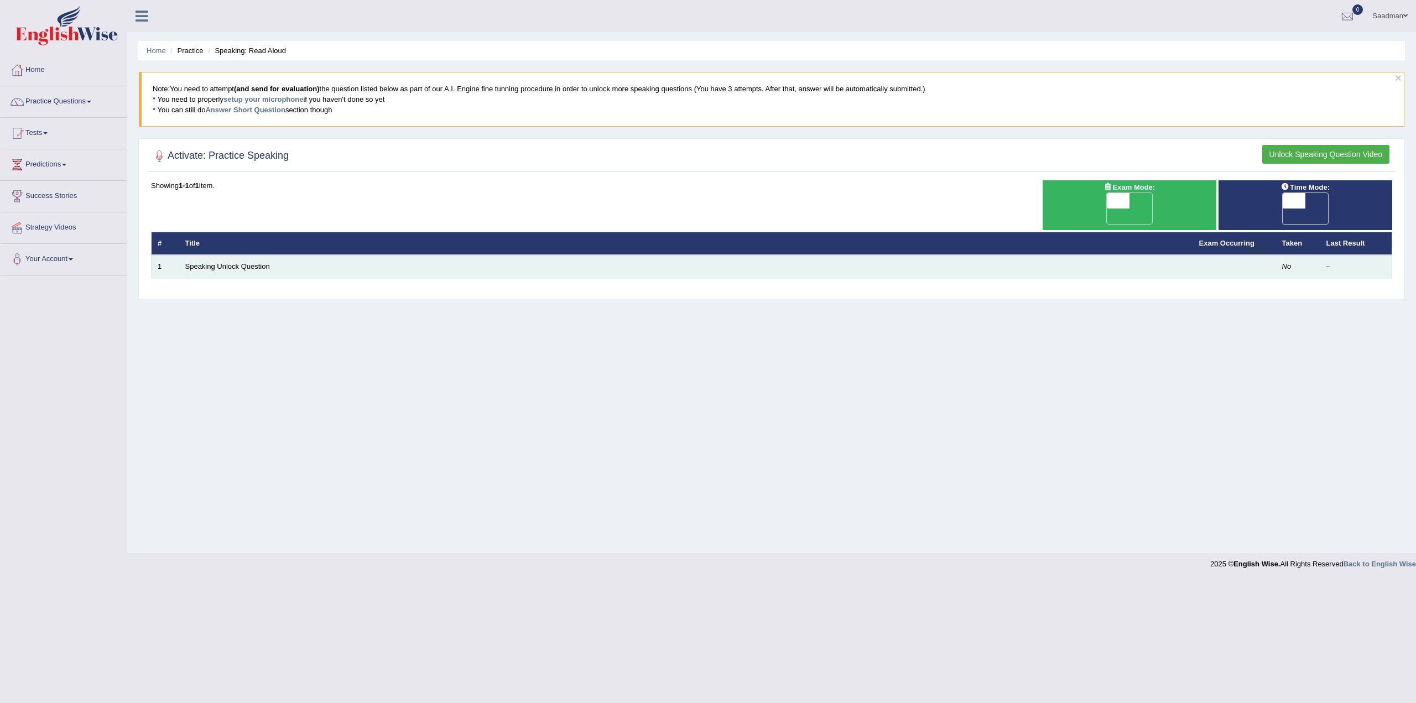
click at [260, 255] on td "Speaking Unlock Question" at bounding box center [686, 266] width 1014 height 23
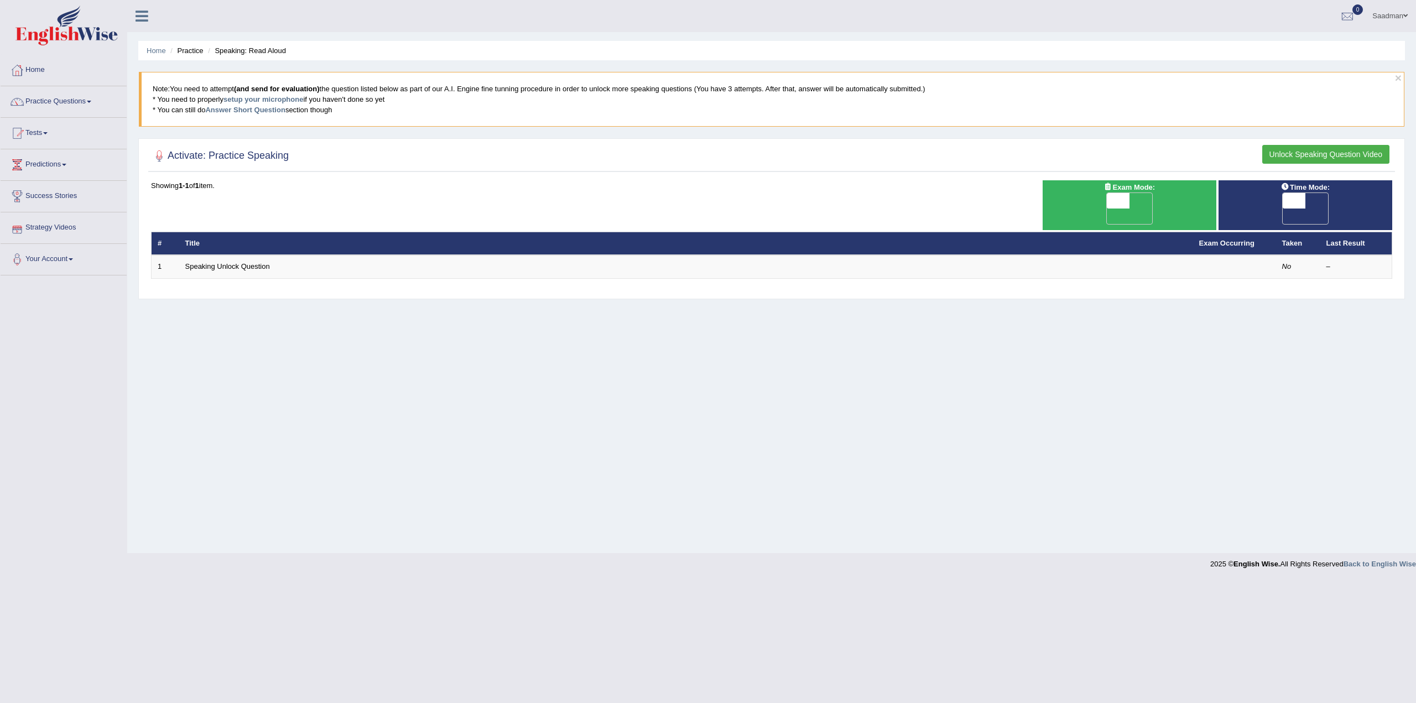
click at [1326, 145] on button "Unlock Speaking Question Video" at bounding box center [1325, 154] width 127 height 19
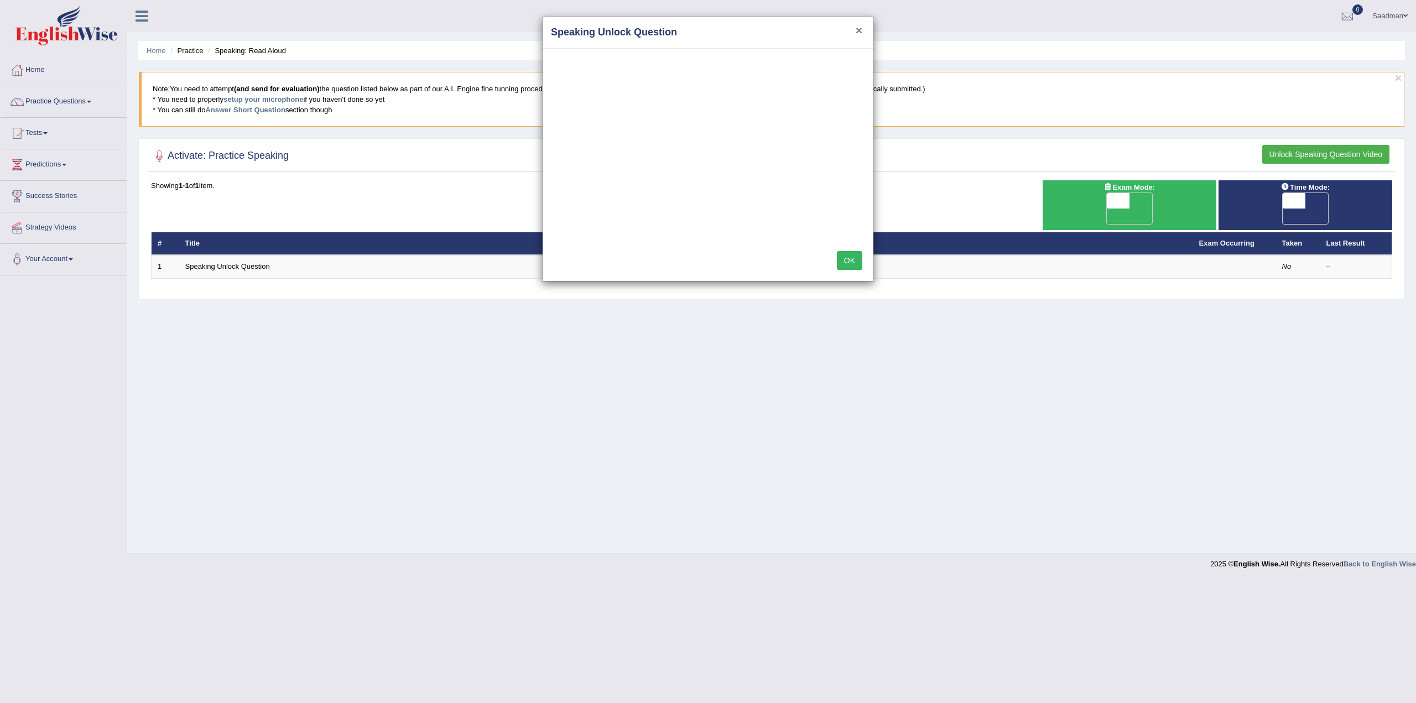
click at [856, 35] on button "×" at bounding box center [858, 30] width 7 height 12
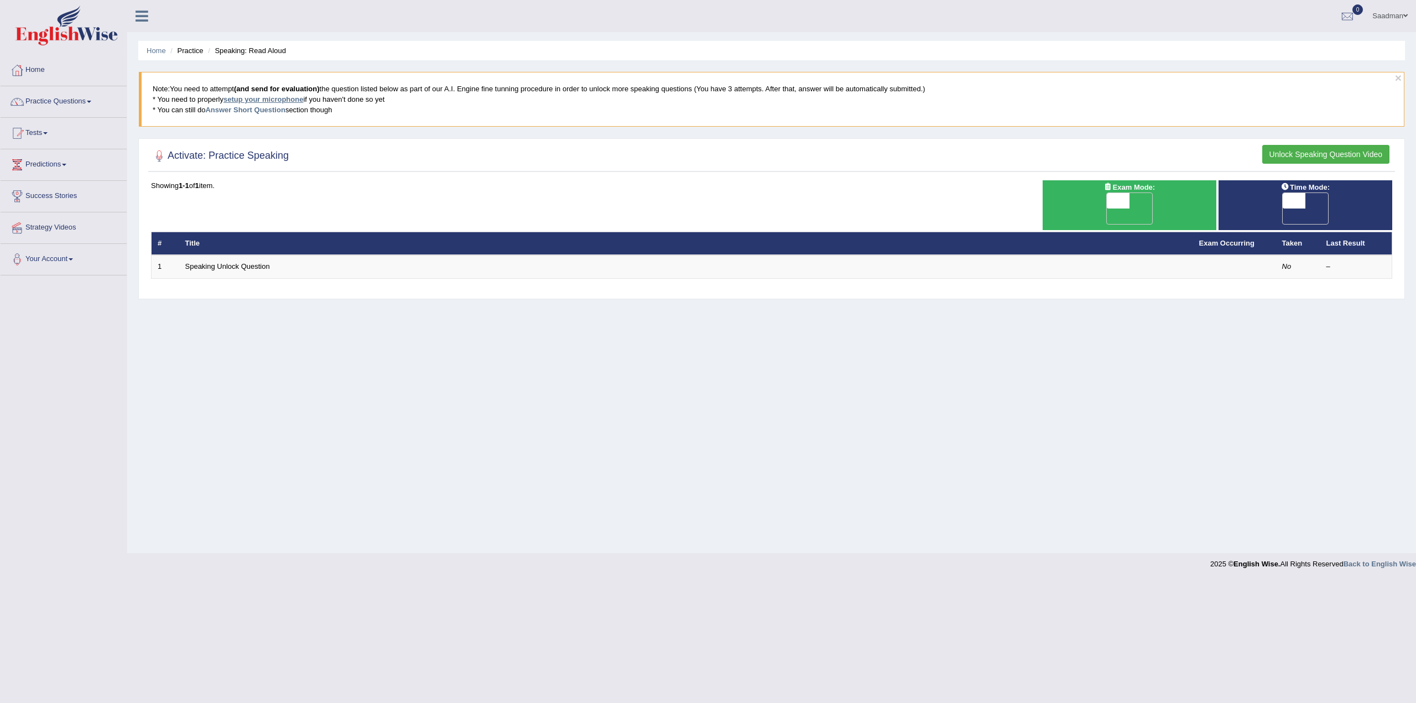
click at [267, 102] on link "setup your microphone" at bounding box center [263, 99] width 80 height 8
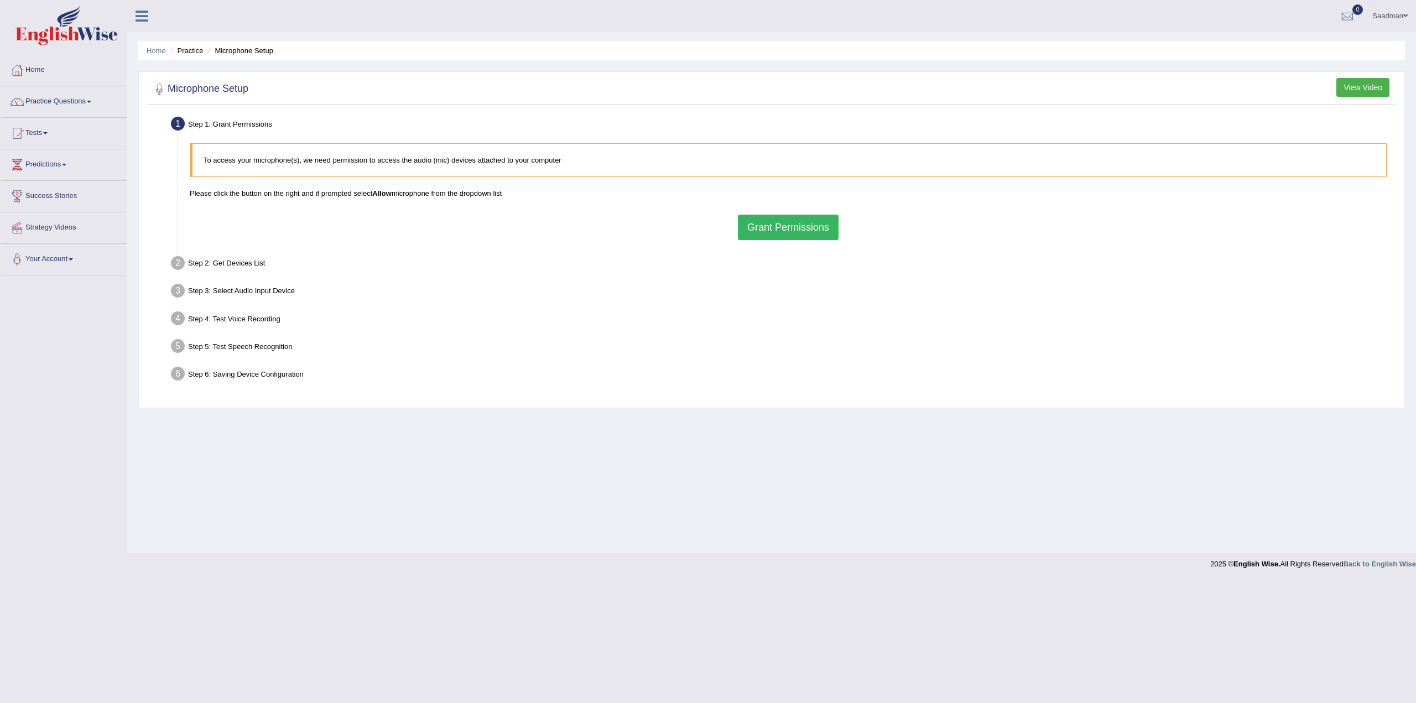
click at [815, 224] on button "Grant Permissions" at bounding box center [788, 227] width 101 height 25
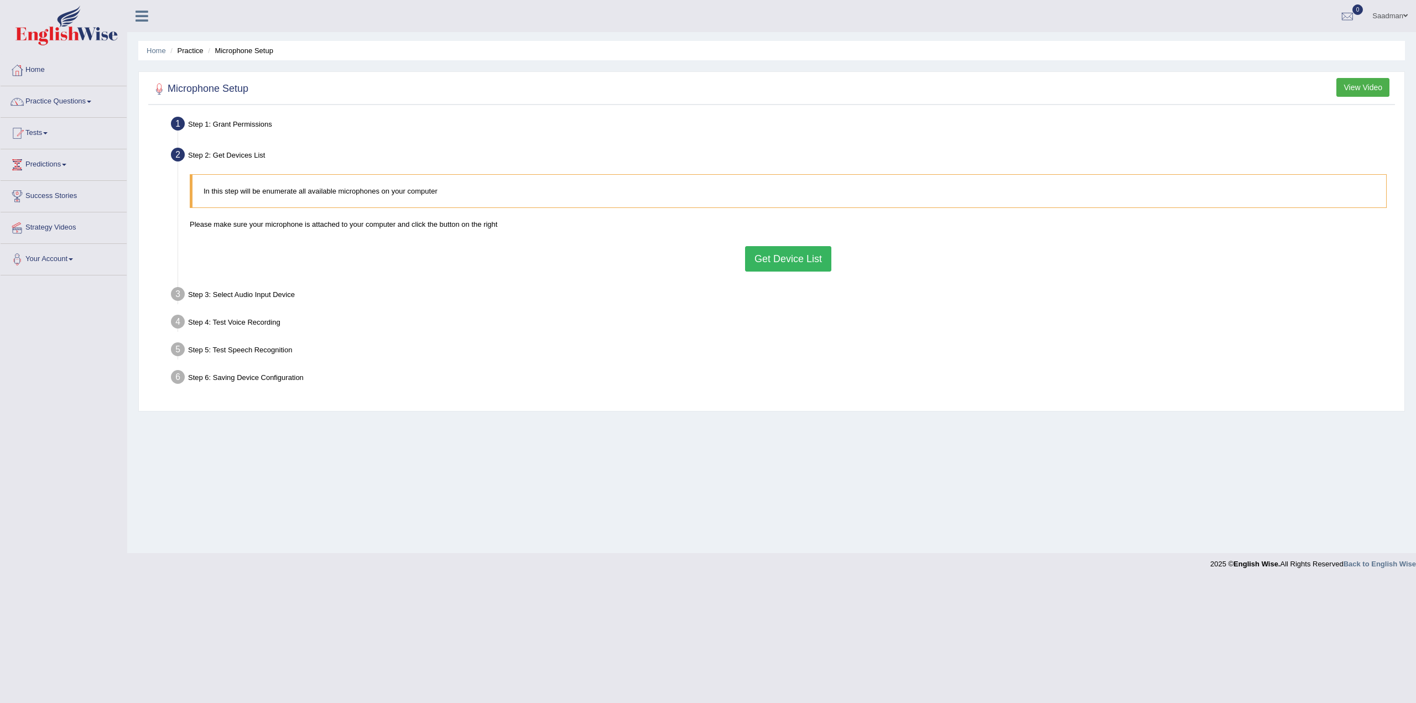
click at [796, 257] on button "Get Device List" at bounding box center [788, 258] width 86 height 25
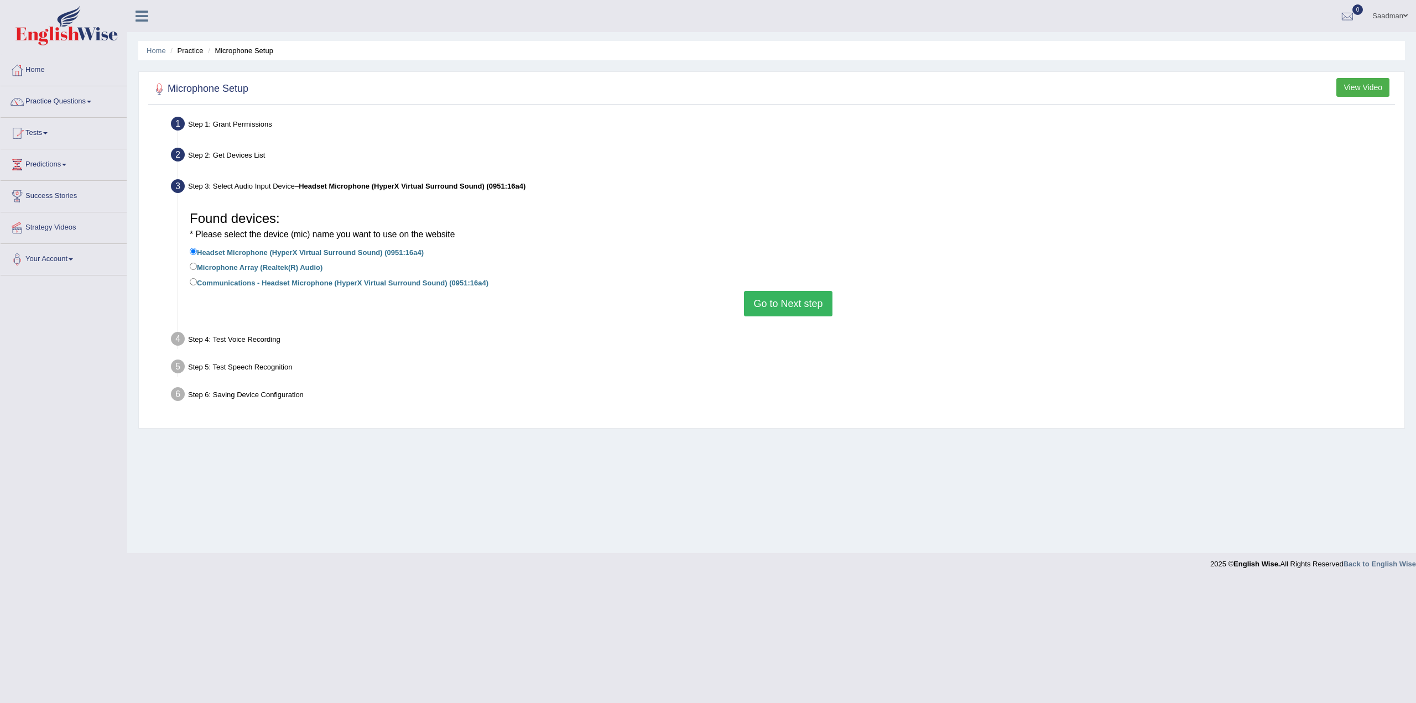
click at [204, 263] on label "Microphone Array (Realtek(R) Audio)" at bounding box center [256, 266] width 133 height 12
click at [197, 263] on input "Microphone Array (Realtek(R) Audio)" at bounding box center [193, 266] width 7 height 7
radio input "true"
click at [198, 249] on label "Headset Microphone (HyperX Virtual Surround Sound) (0951:16a4)" at bounding box center [307, 252] width 234 height 12
click at [197, 249] on input "Headset Microphone (HyperX Virtual Surround Sound) (0951:16a4)" at bounding box center [193, 251] width 7 height 7
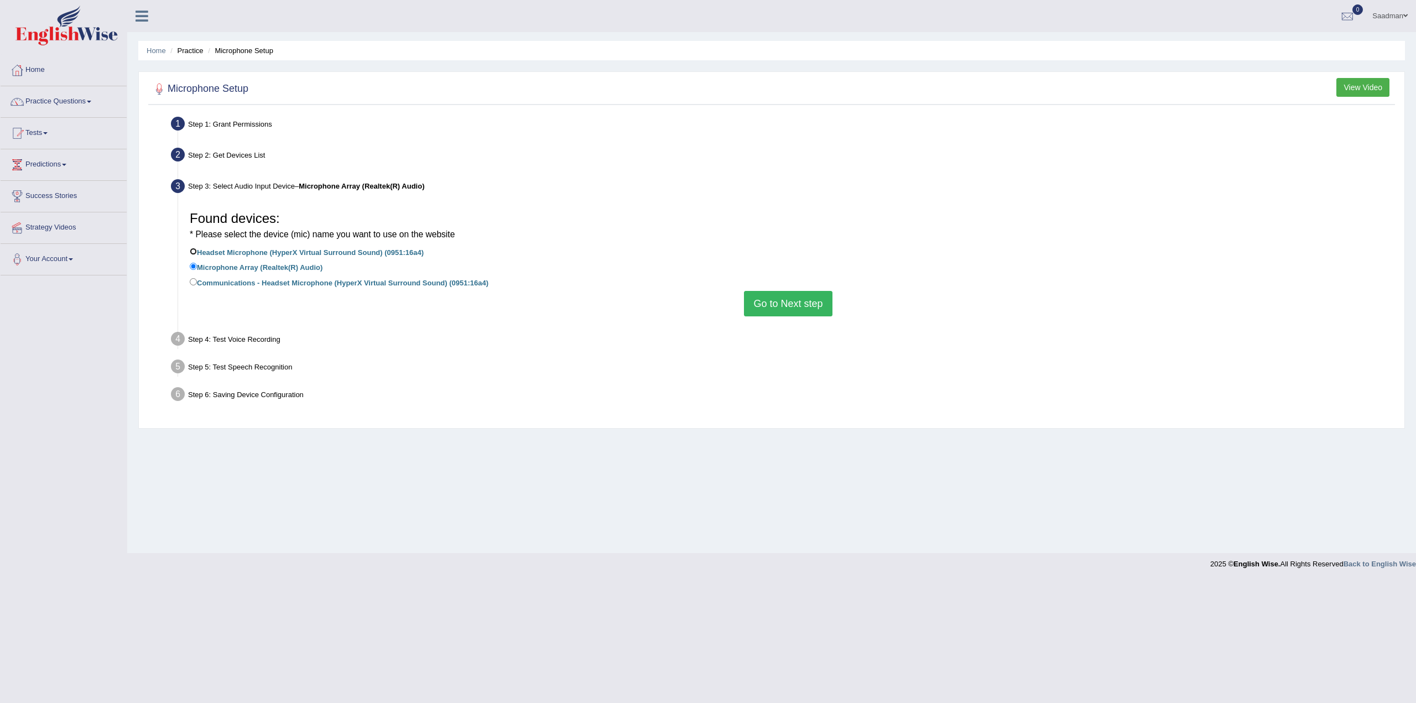
radio input "true"
click at [759, 299] on button "Go to Next step" at bounding box center [788, 303] width 88 height 25
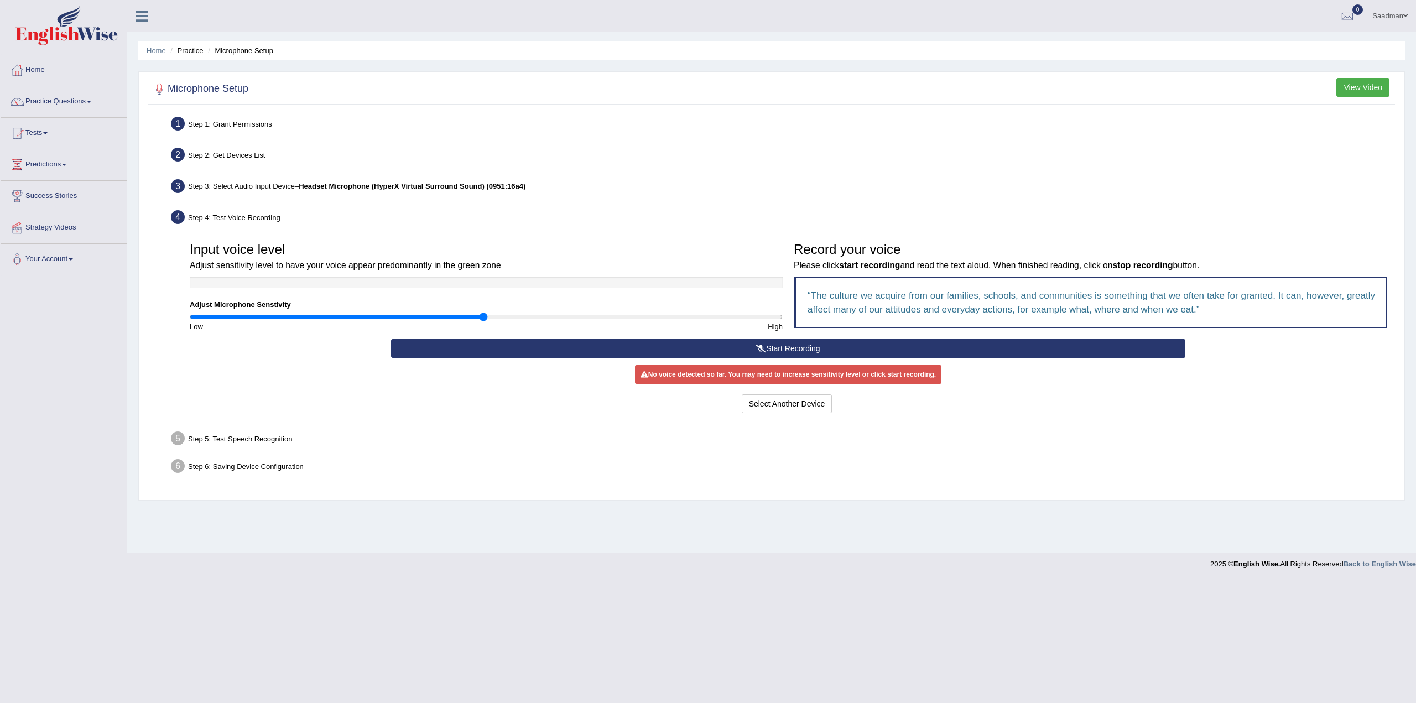
click at [696, 344] on button "Start Recording" at bounding box center [788, 348] width 794 height 19
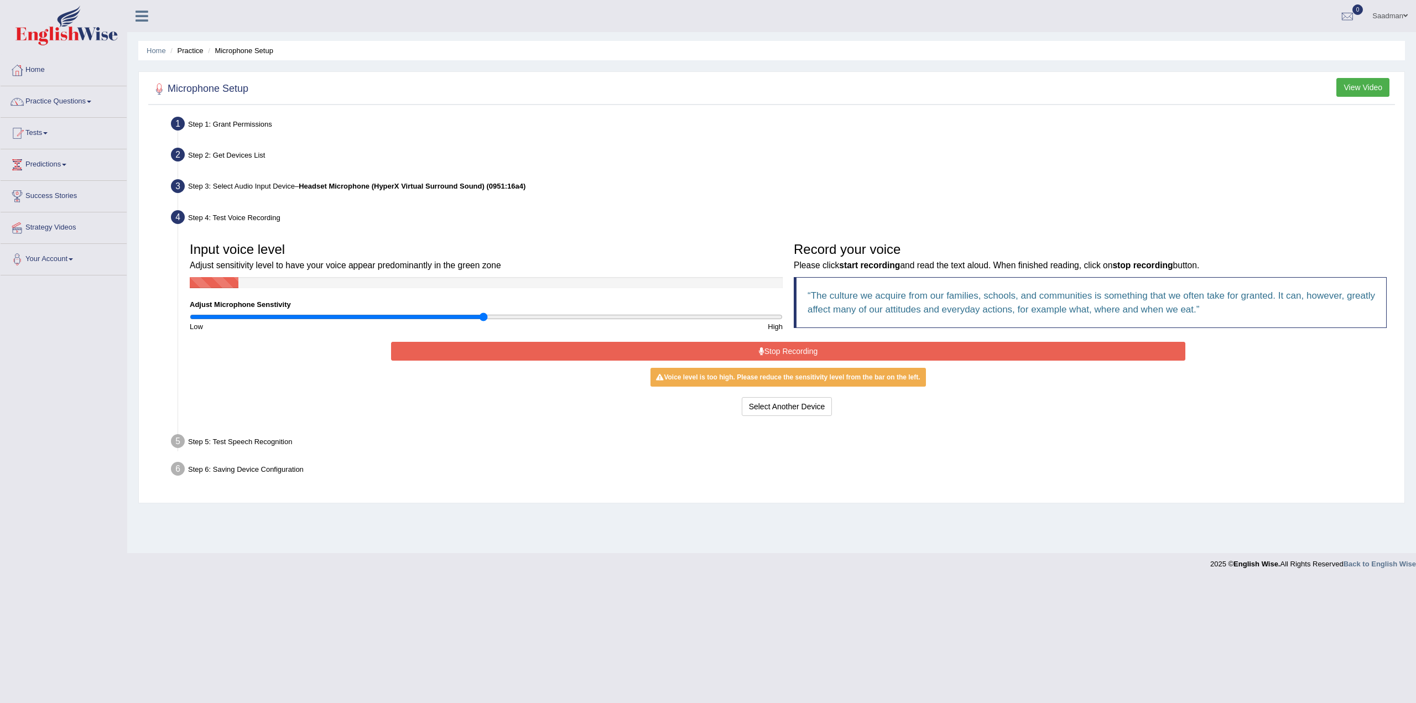
click at [964, 351] on button "Stop Recording" at bounding box center [788, 351] width 794 height 19
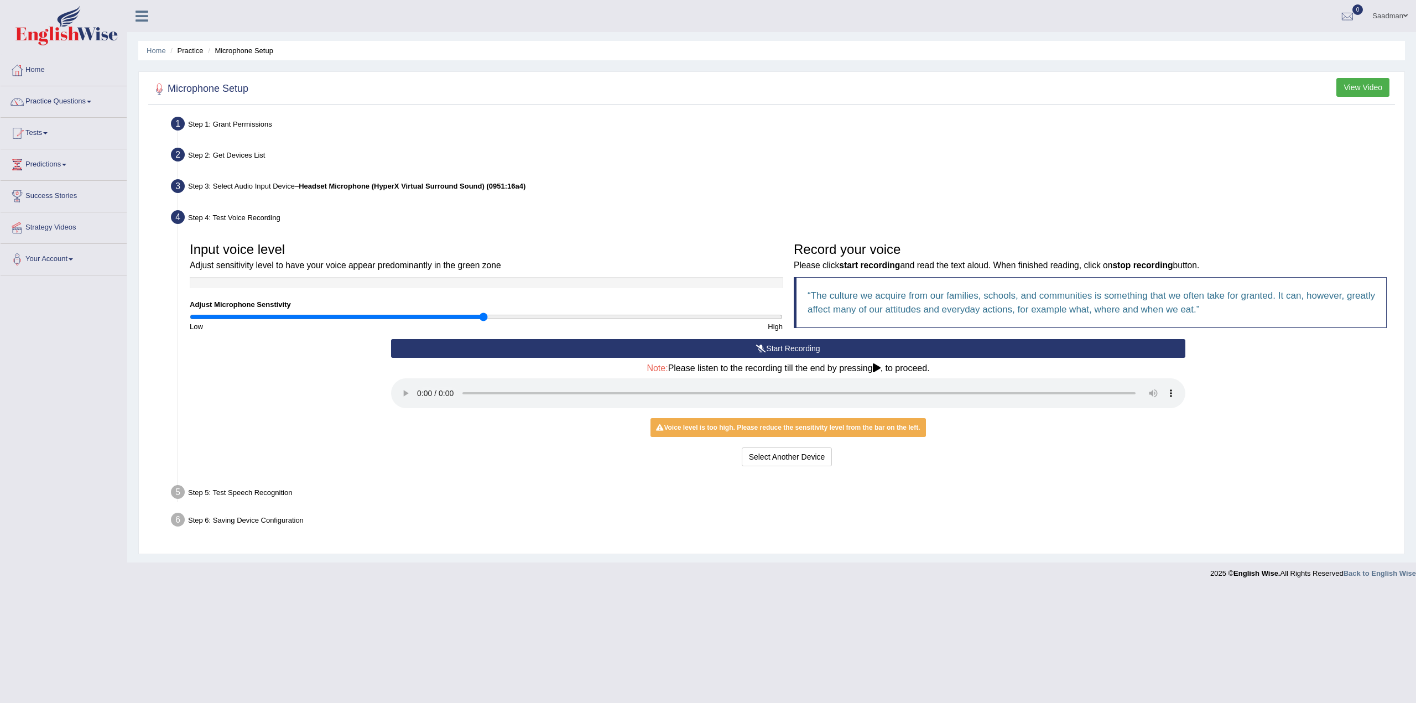
click at [1098, 559] on div "Home Practice Microphone Setup You have already completed the setup earlier wit…" at bounding box center [771, 281] width 1288 height 562
click at [763, 459] on button "Select Another Device" at bounding box center [786, 456] width 91 height 19
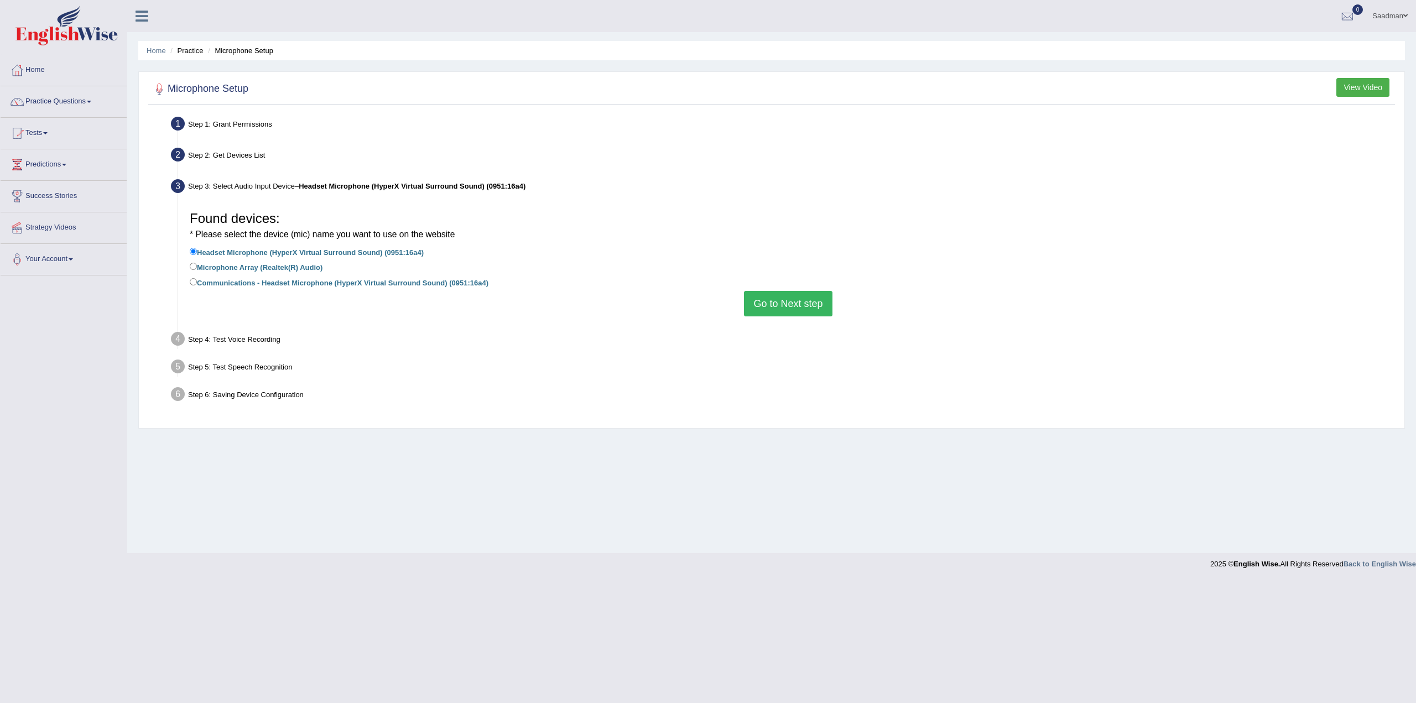
click at [771, 300] on button "Go to Next step" at bounding box center [788, 303] width 88 height 25
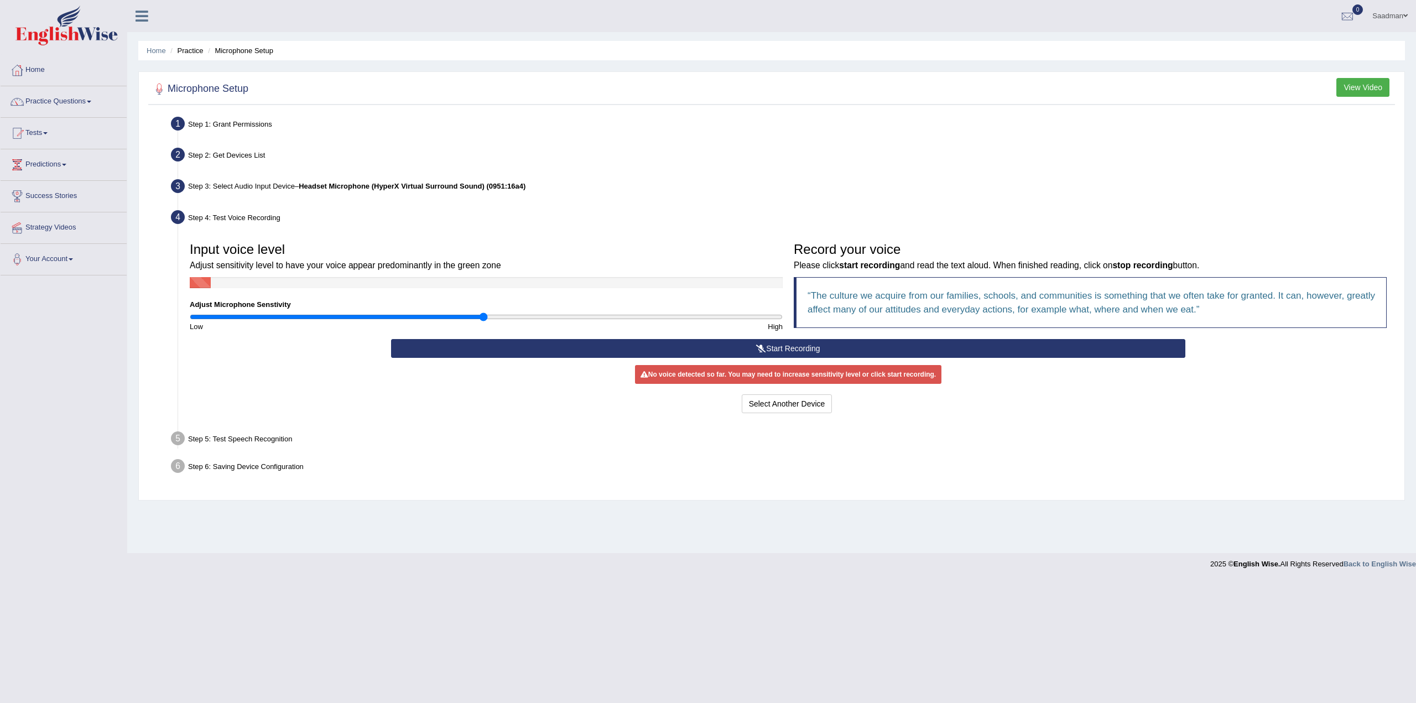
click at [779, 344] on button "Start Recording" at bounding box center [788, 348] width 794 height 19
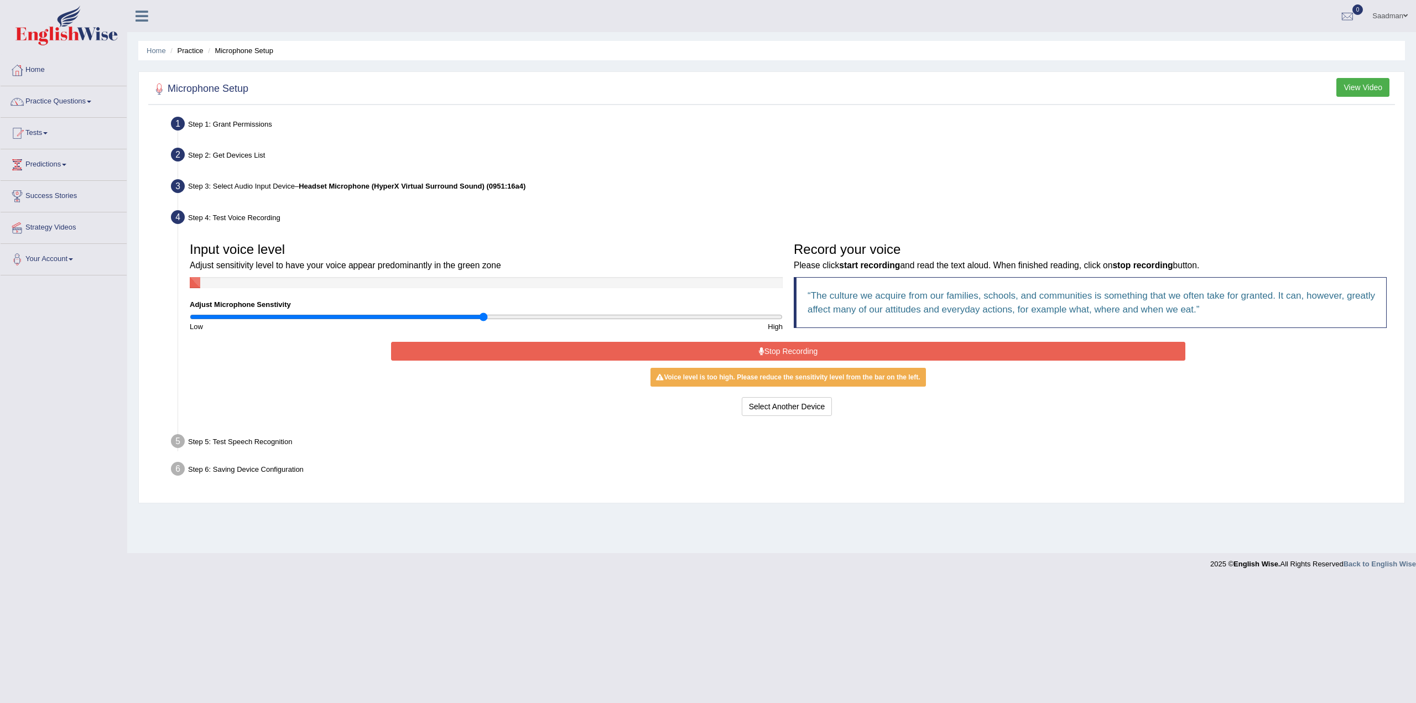
click at [921, 358] on button "Stop Recording" at bounding box center [788, 351] width 794 height 19
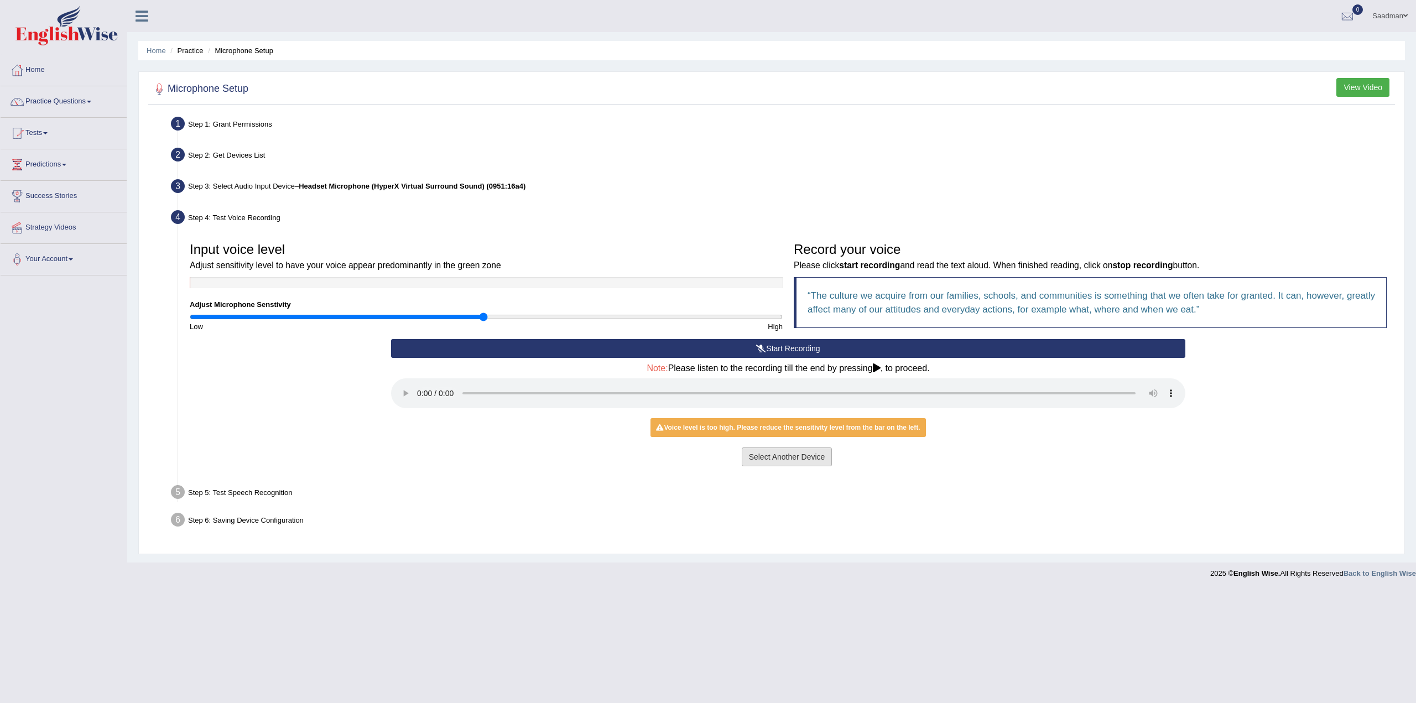
click at [757, 453] on button "Select Another Device" at bounding box center [786, 456] width 91 height 19
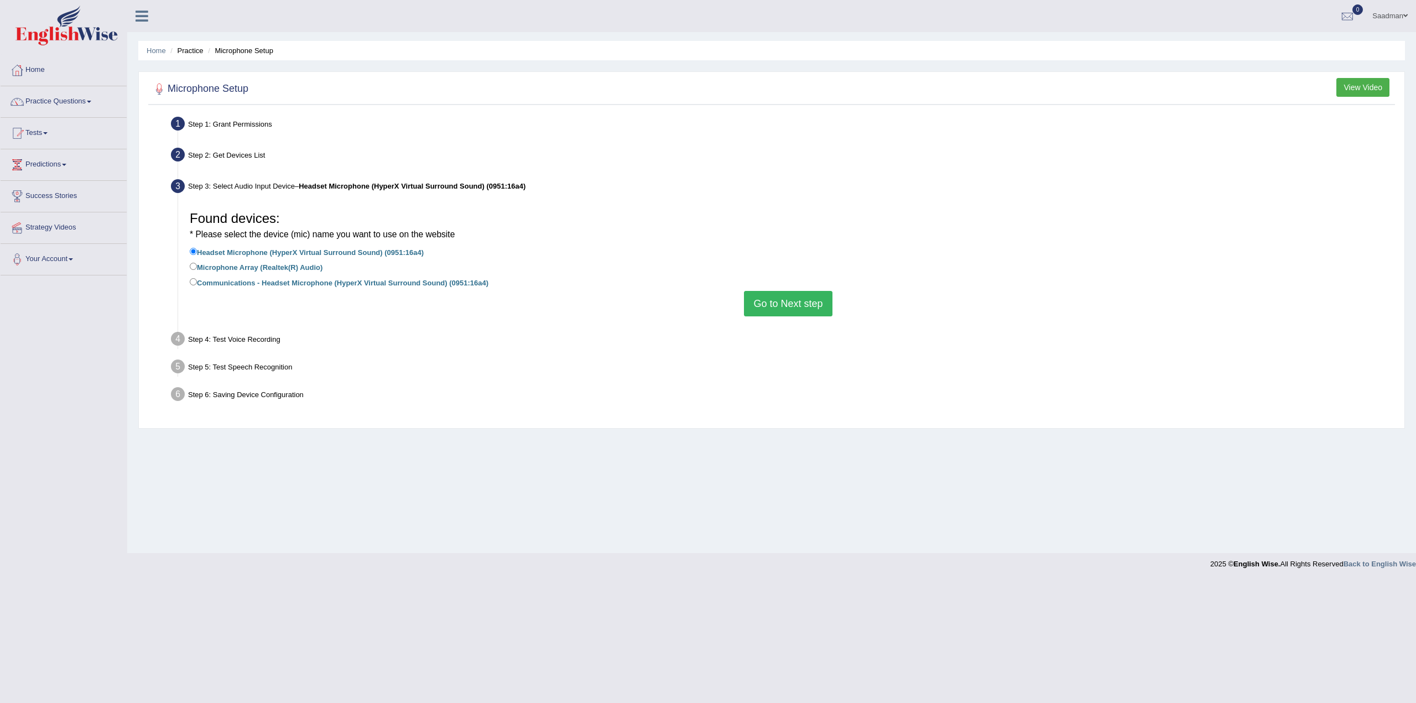
click at [777, 309] on button "Go to Next step" at bounding box center [788, 303] width 88 height 25
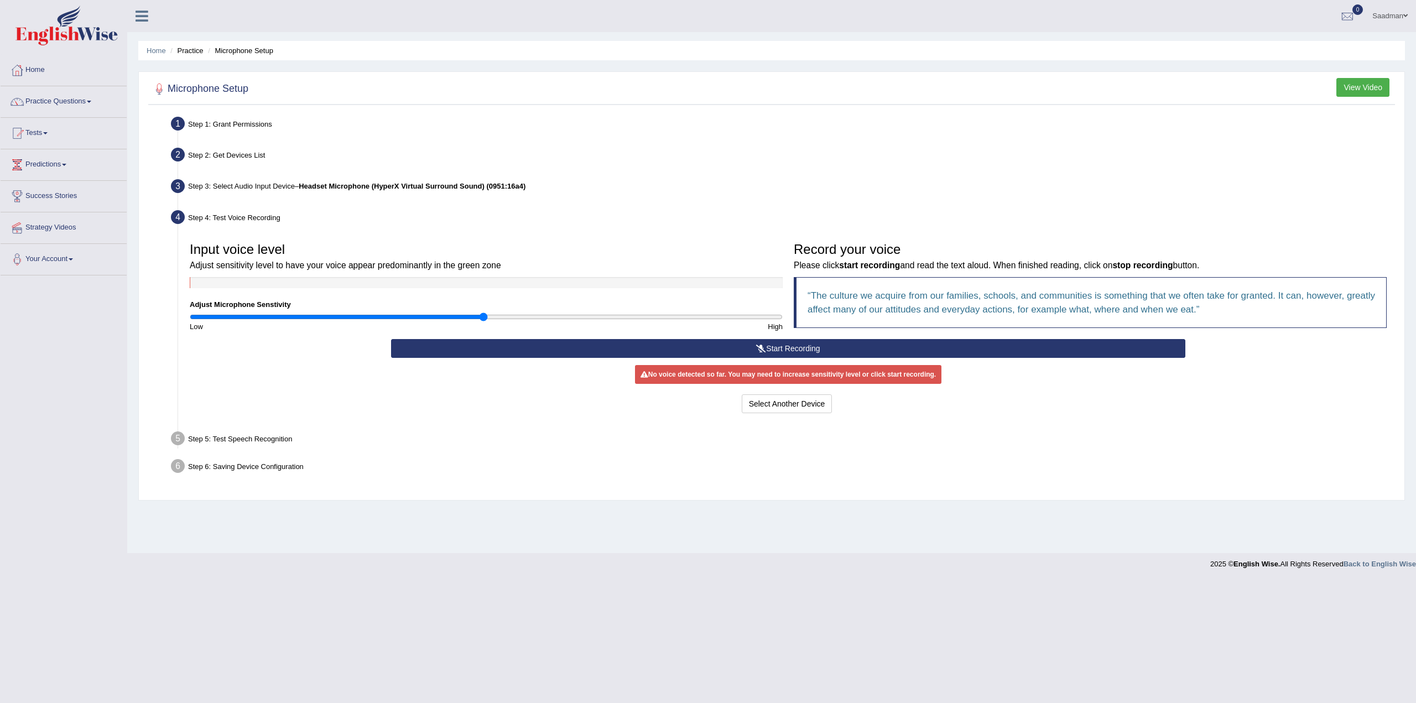
click at [783, 351] on button "Start Recording" at bounding box center [788, 348] width 794 height 19
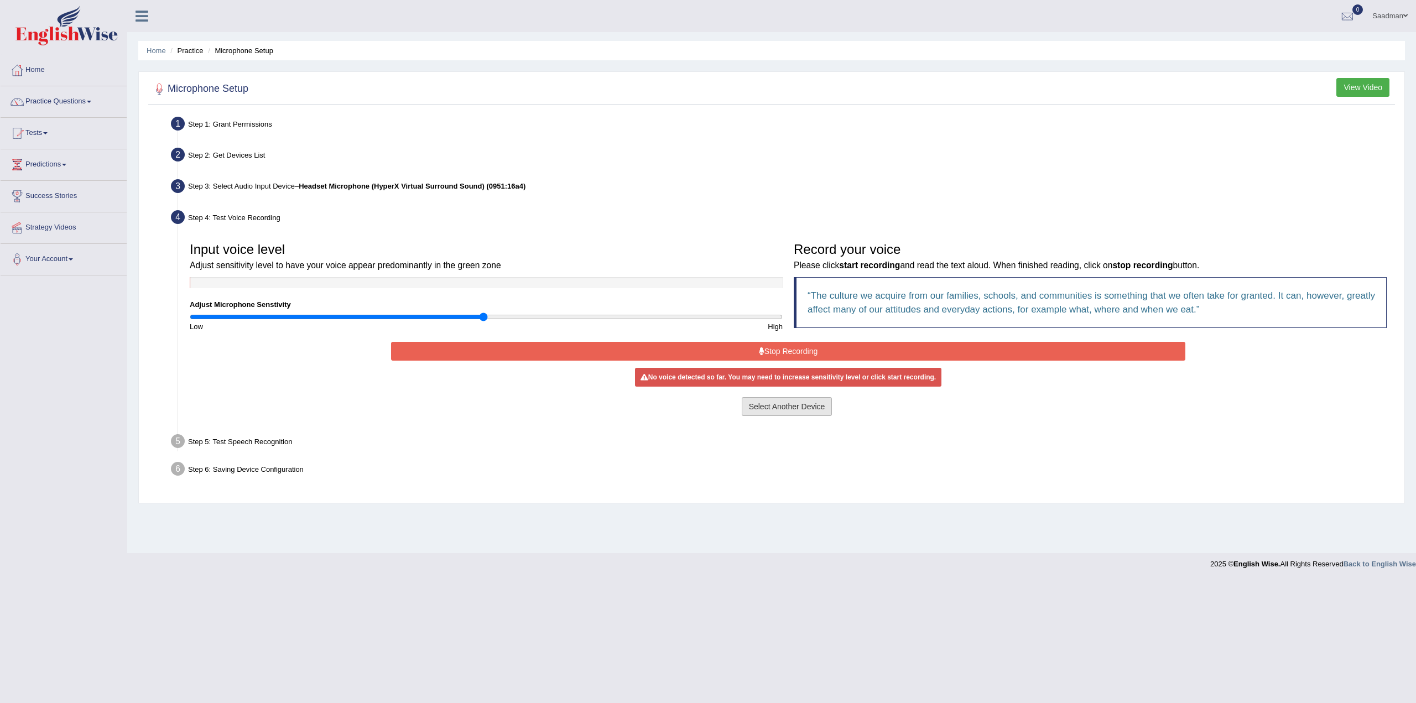
click at [763, 402] on button "Select Another Device" at bounding box center [786, 406] width 91 height 19
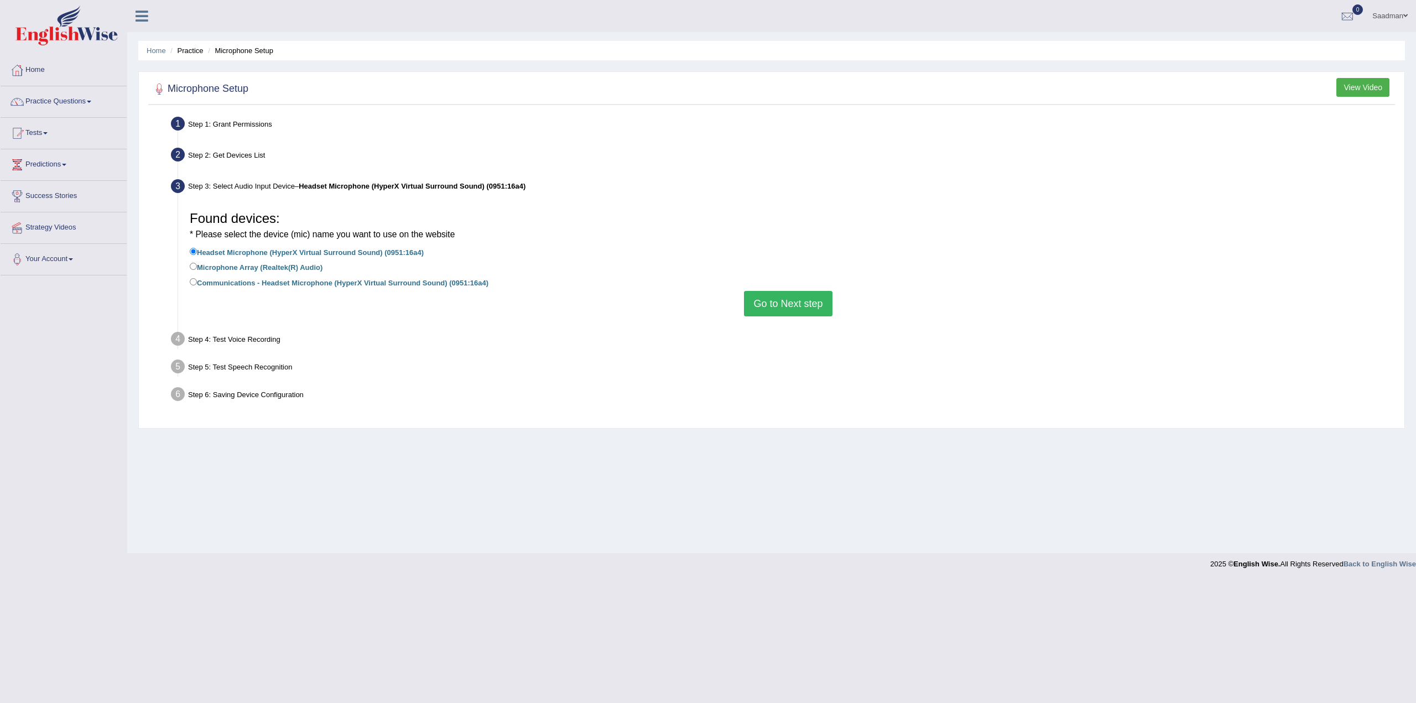
click at [760, 312] on button "Go to Next step" at bounding box center [788, 303] width 88 height 25
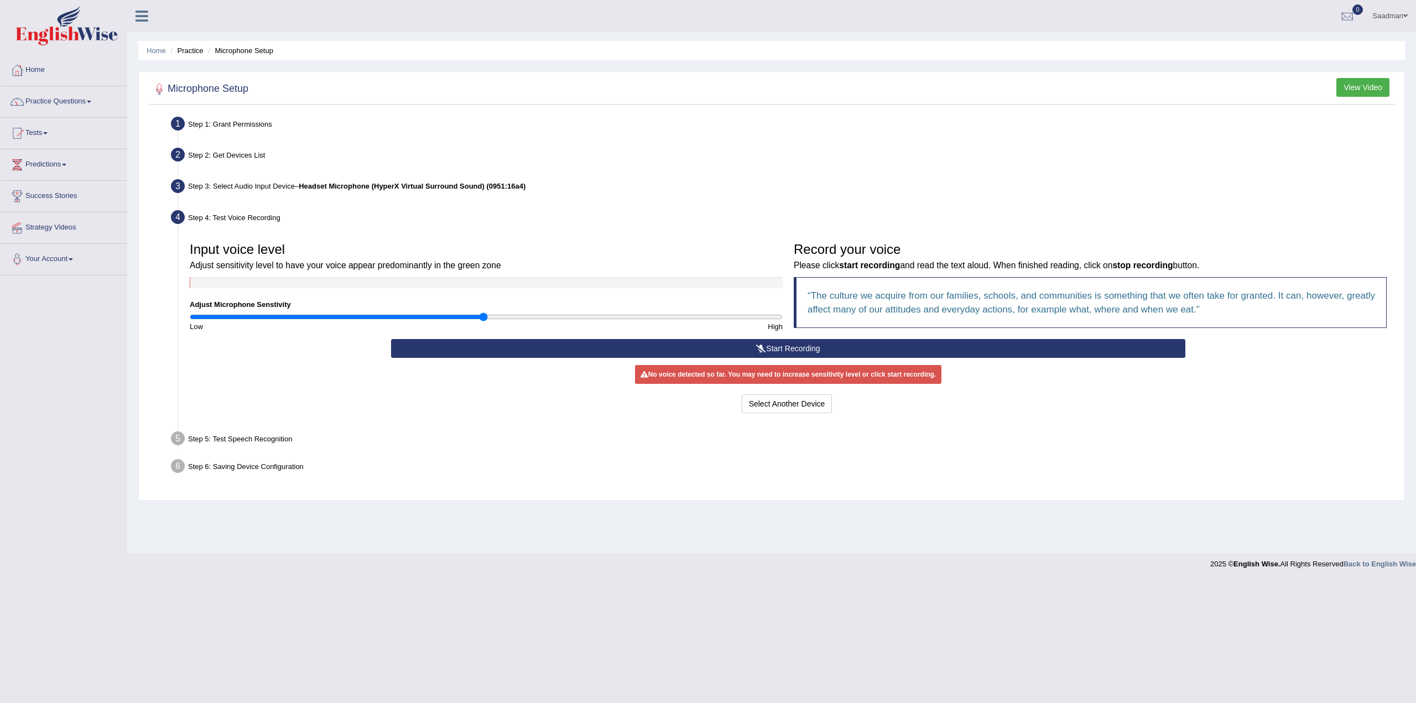
click at [902, 349] on button "Start Recording" at bounding box center [788, 348] width 794 height 19
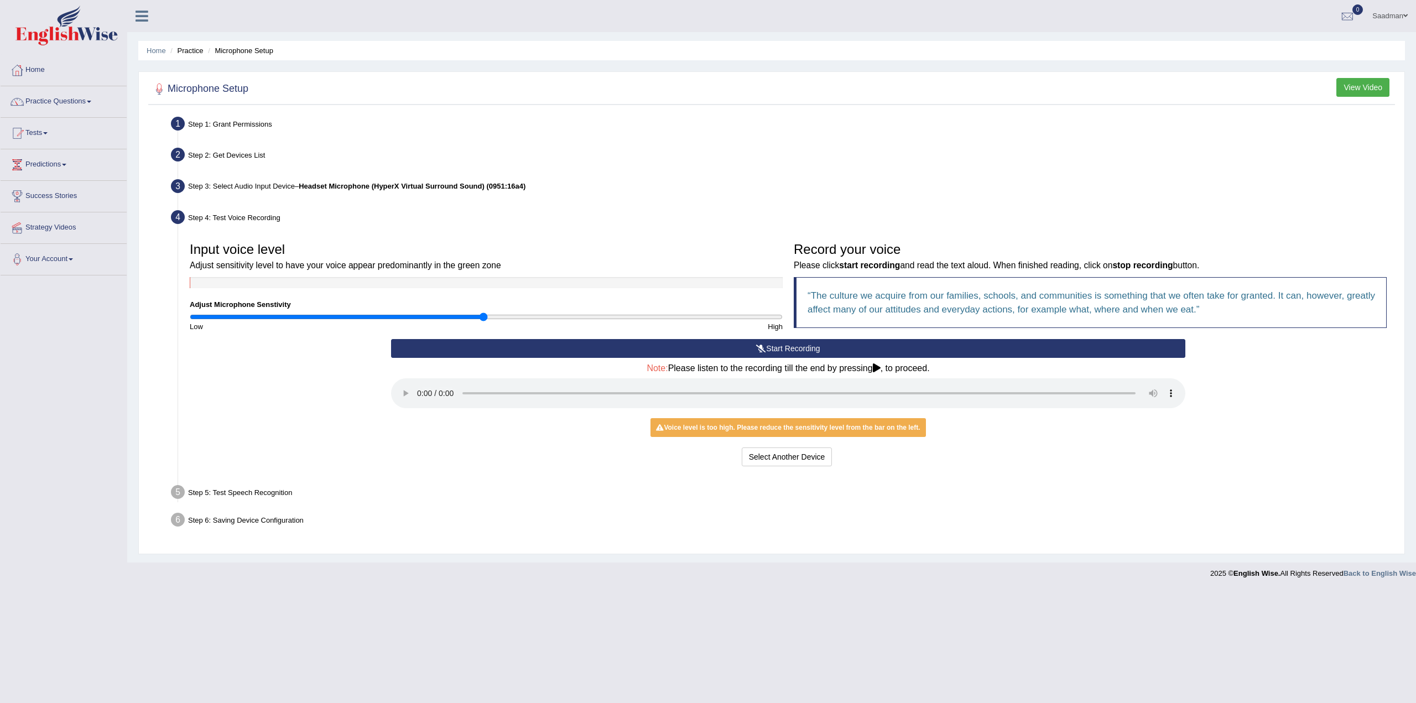
click at [385, 190] on b "Headset Microphone (HyperX Virtual Surround Sound) (0951:16a4)" at bounding box center [412, 186] width 227 height 8
click at [173, 184] on li "Step 3: Select Audio Input Device – Headset Microphone (HyperX Virtual Surround…" at bounding box center [782, 188] width 1219 height 24
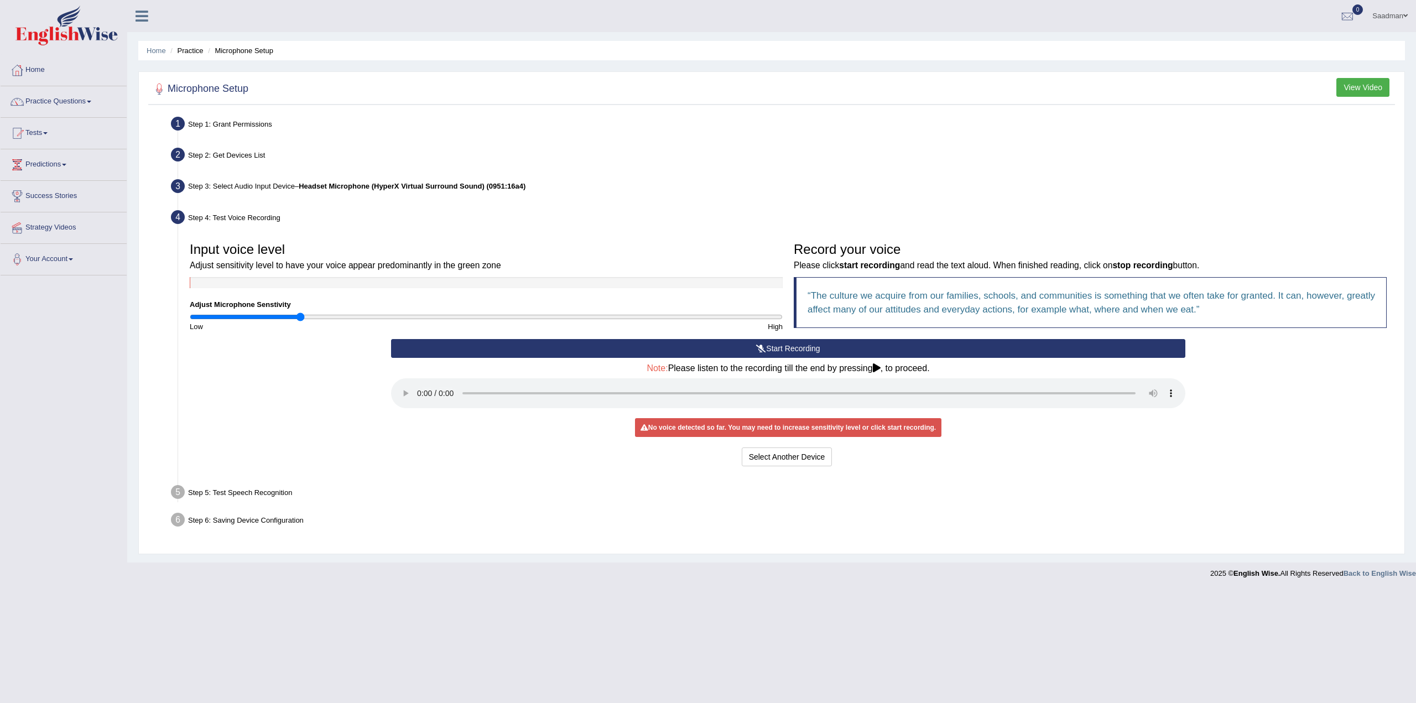
drag, startPoint x: 482, startPoint y: 314, endPoint x: 302, endPoint y: 319, distance: 179.2
click at [302, 319] on input "range" at bounding box center [486, 316] width 593 height 9
drag, startPoint x: 302, startPoint y: 319, endPoint x: 369, endPoint y: 314, distance: 67.1
click at [367, 314] on input "range" at bounding box center [486, 316] width 593 height 9
drag, startPoint x: 372, startPoint y: 318, endPoint x: 398, endPoint y: 317, distance: 26.0
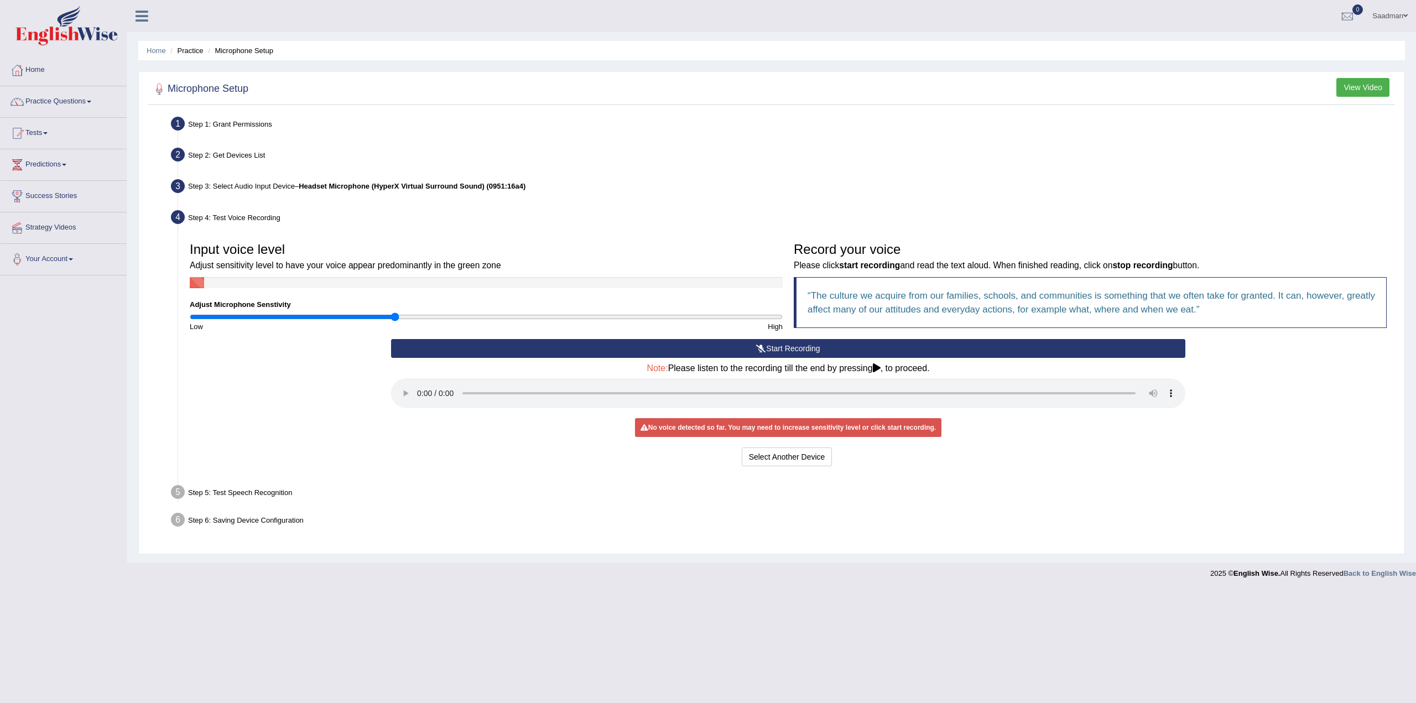
click at [397, 317] on input "range" at bounding box center [486, 316] width 593 height 9
click at [398, 317] on input "range" at bounding box center [486, 316] width 593 height 9
drag, startPoint x: 387, startPoint y: 315, endPoint x: 180, endPoint y: 309, distance: 206.3
click at [190, 312] on input "range" at bounding box center [486, 316] width 593 height 9
drag, startPoint x: 203, startPoint y: 318, endPoint x: 241, endPoint y: 322, distance: 37.9
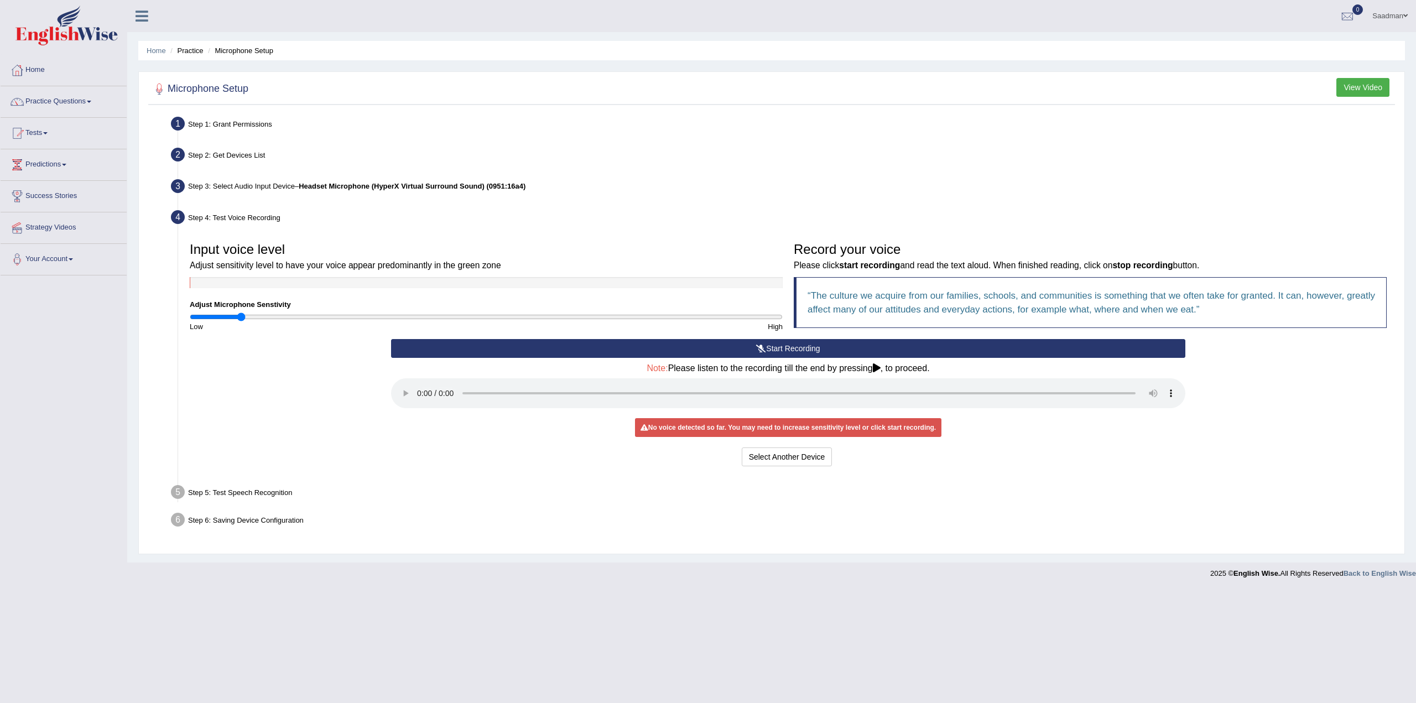
click at [239, 321] on input "range" at bounding box center [486, 316] width 593 height 9
drag, startPoint x: 249, startPoint y: 318, endPoint x: 333, endPoint y: 328, distance: 85.2
click at [333, 321] on input "range" at bounding box center [486, 316] width 593 height 9
drag, startPoint x: 364, startPoint y: 317, endPoint x: 422, endPoint y: 325, distance: 59.1
type input "0.8"
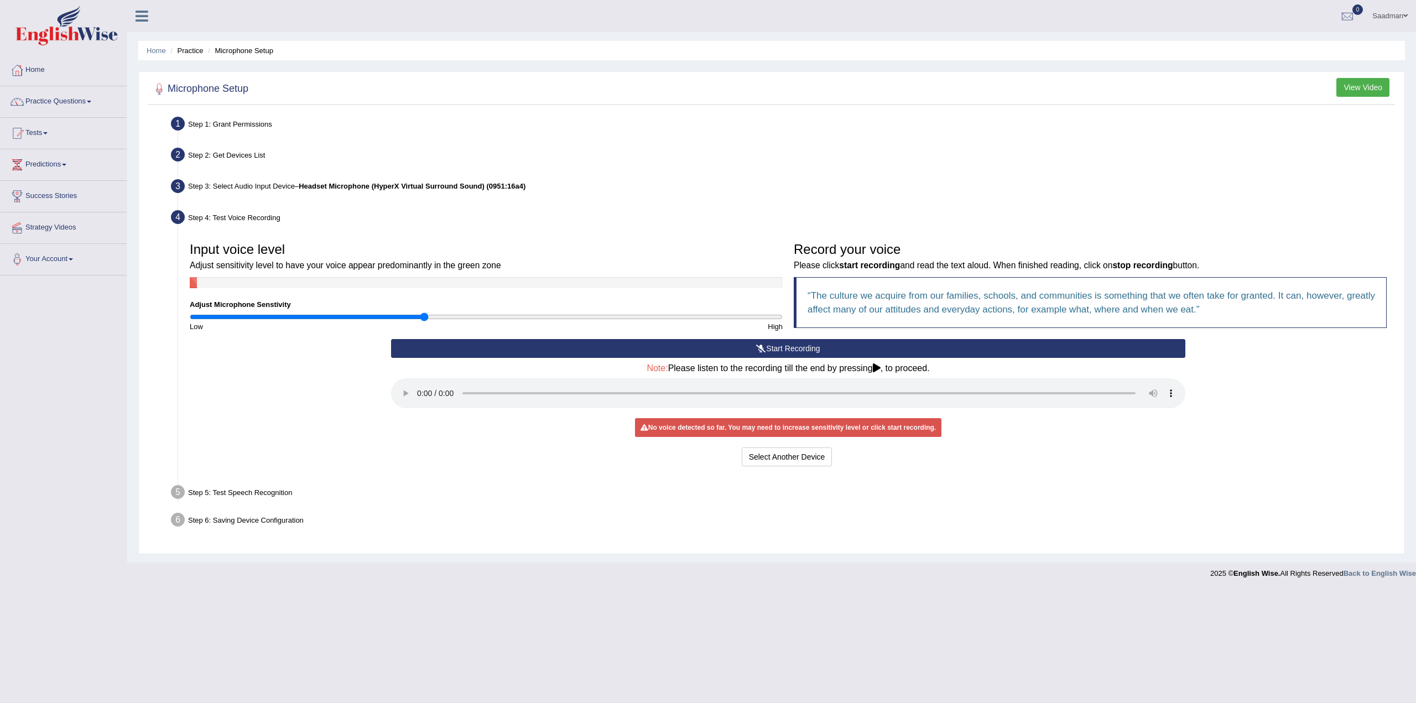
click at [422, 321] on input "range" at bounding box center [486, 316] width 593 height 9
click at [397, 321] on div "Low" at bounding box center [335, 326] width 302 height 11
click at [202, 487] on div "Step 5: Test Speech Recognition" at bounding box center [782, 494] width 1233 height 24
